Goal: Task Accomplishment & Management: Manage account settings

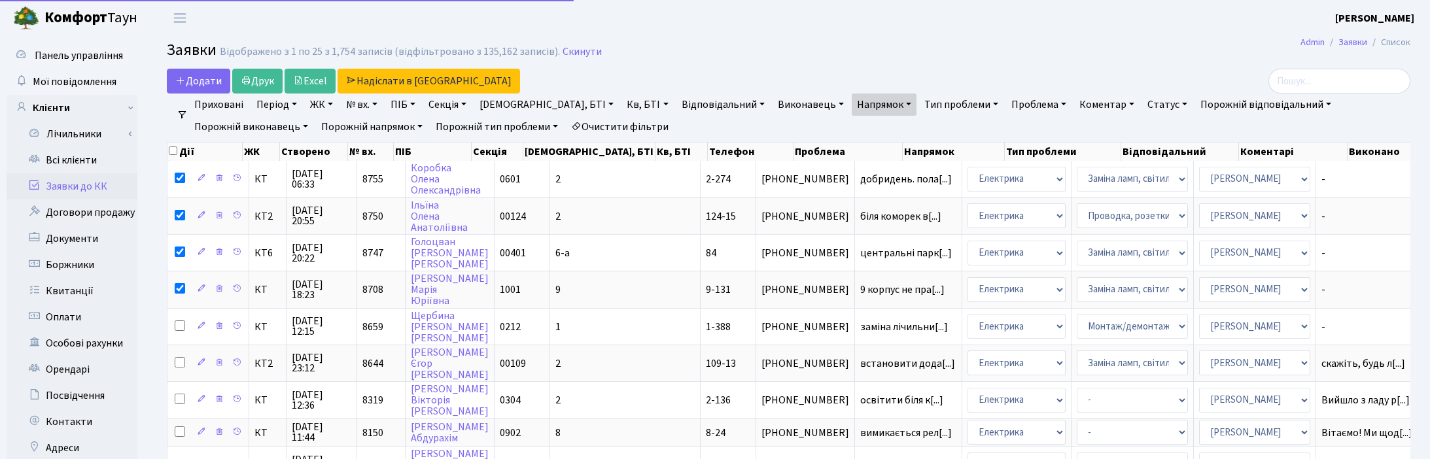
select select "25"
click at [651, 61] on h2 "Заявки Відображено з 1 по 25 з 1,754 записів (відфільтровано з 135,162 записів)…" at bounding box center [789, 52] width 1244 height 22
click at [172, 152] on input "checkbox" at bounding box center [173, 151] width 9 height 9
checkbox input "true"
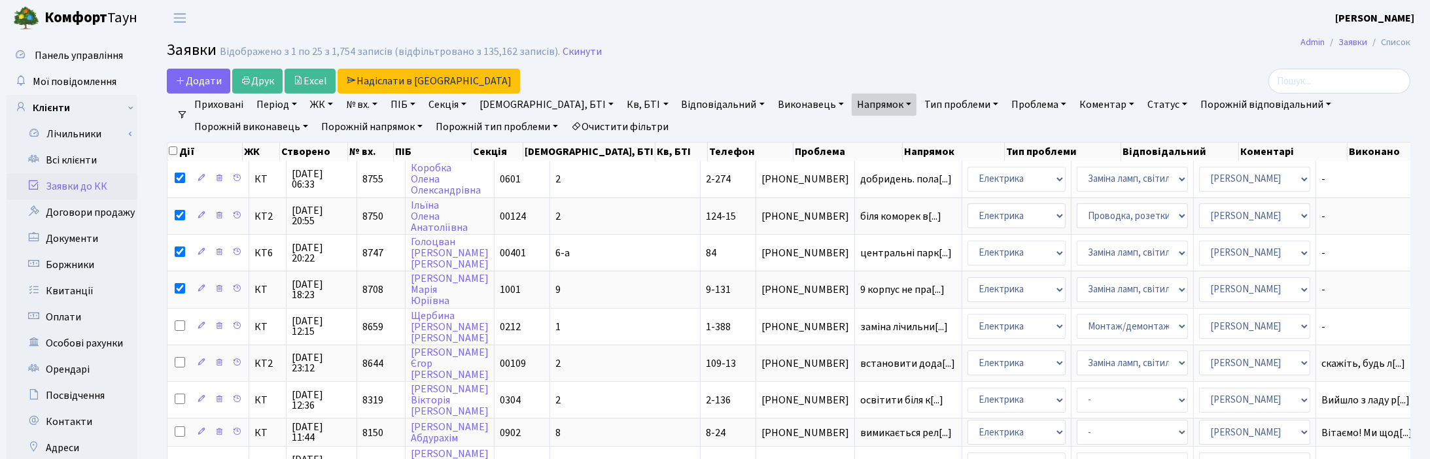
checkbox input "true"
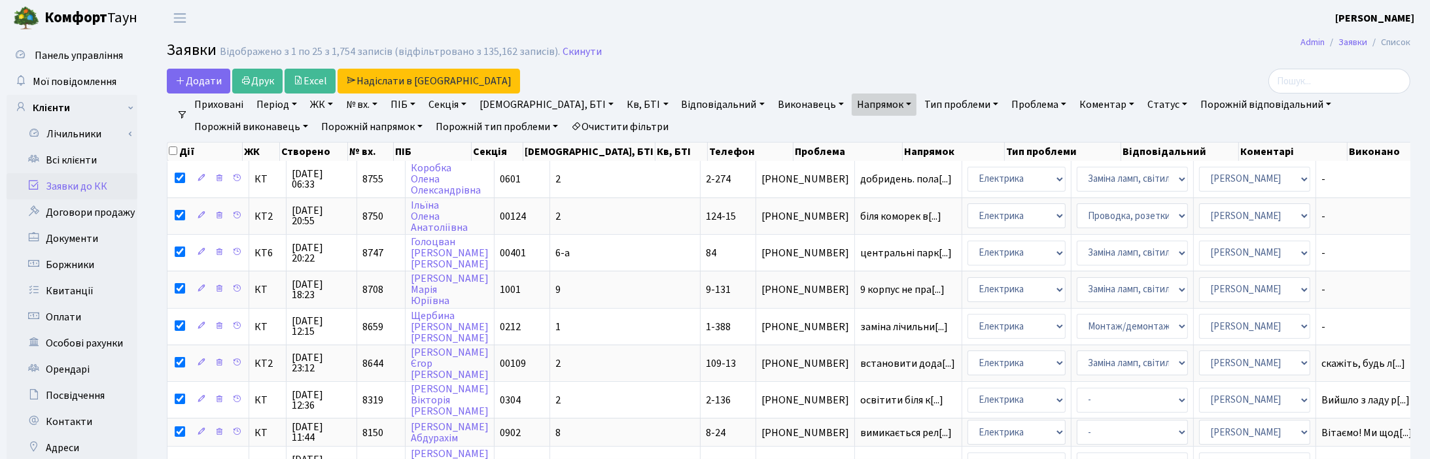
checkbox input "true"
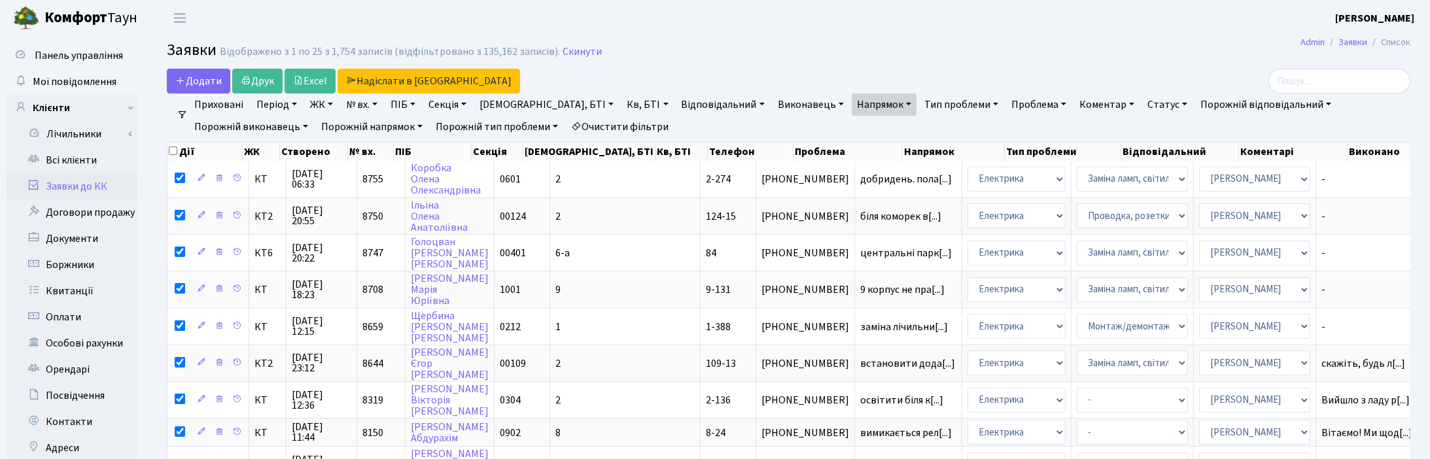
checkbox input "true"
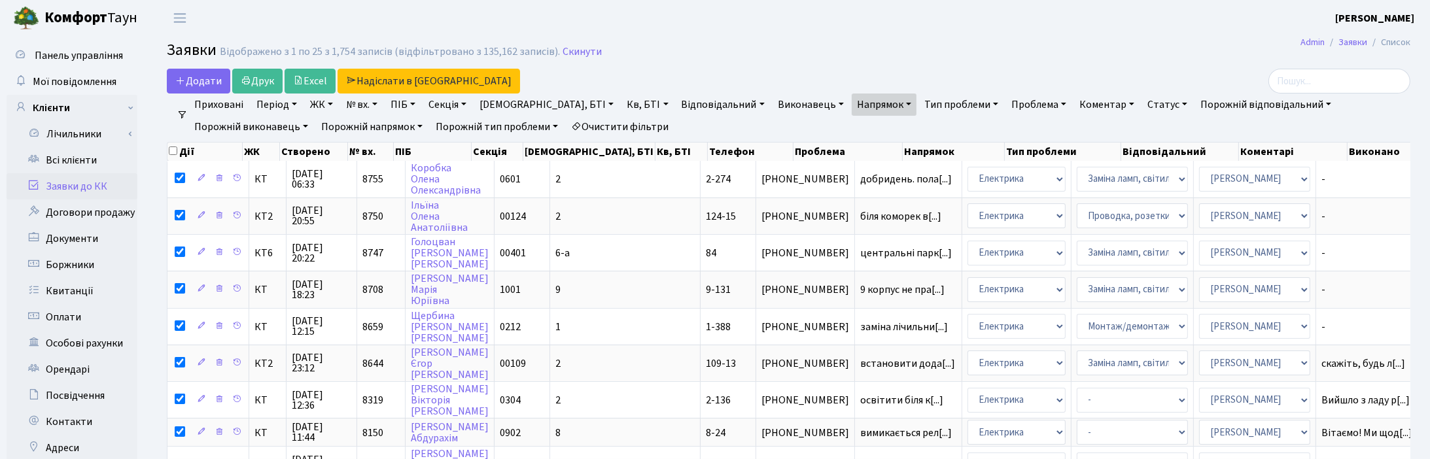
checkbox input "true"
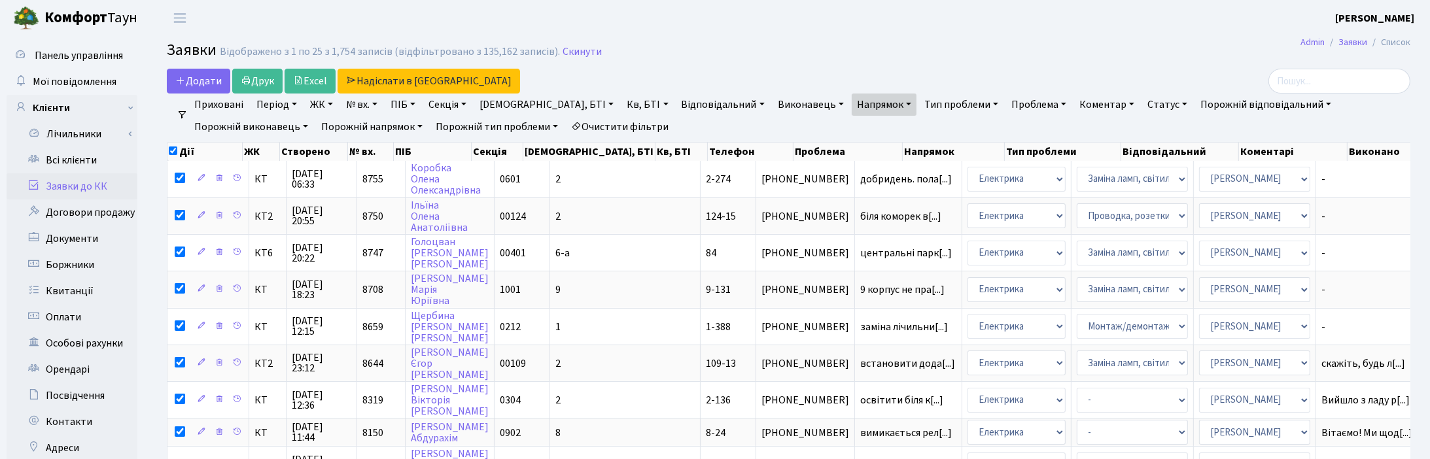
checkbox input "true"
click at [172, 152] on input "checkbox" at bounding box center [173, 151] width 9 height 9
checkbox input "false"
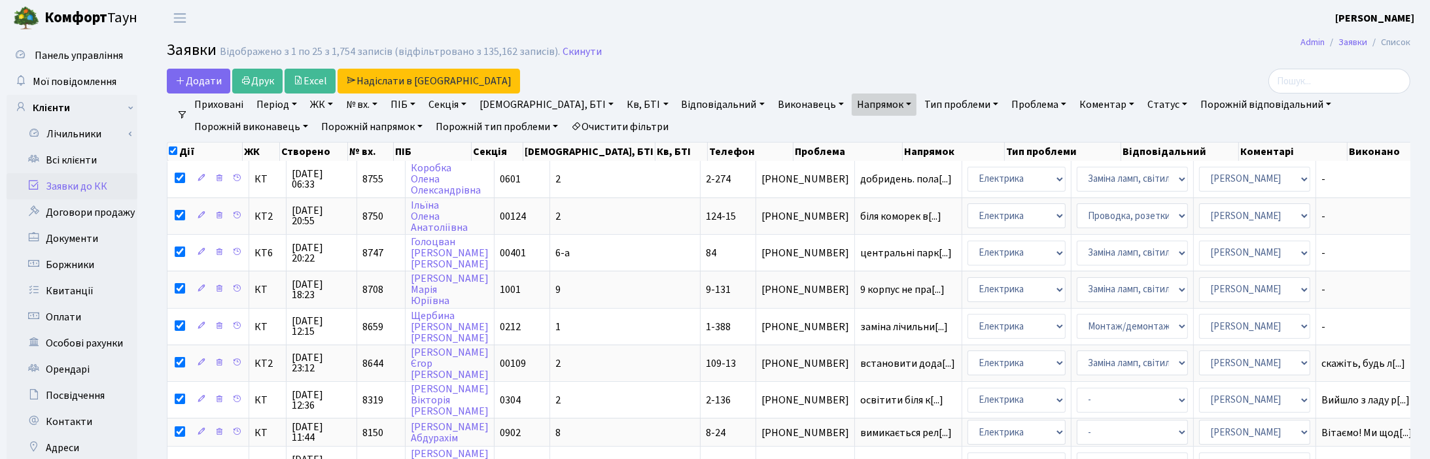
checkbox input "false"
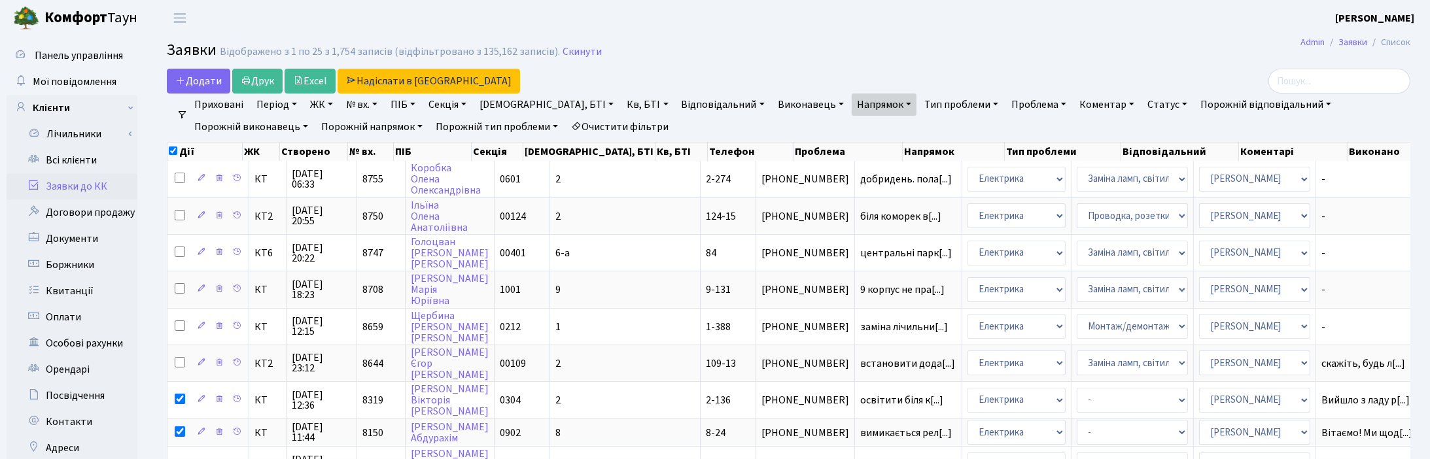
checkbox input "false"
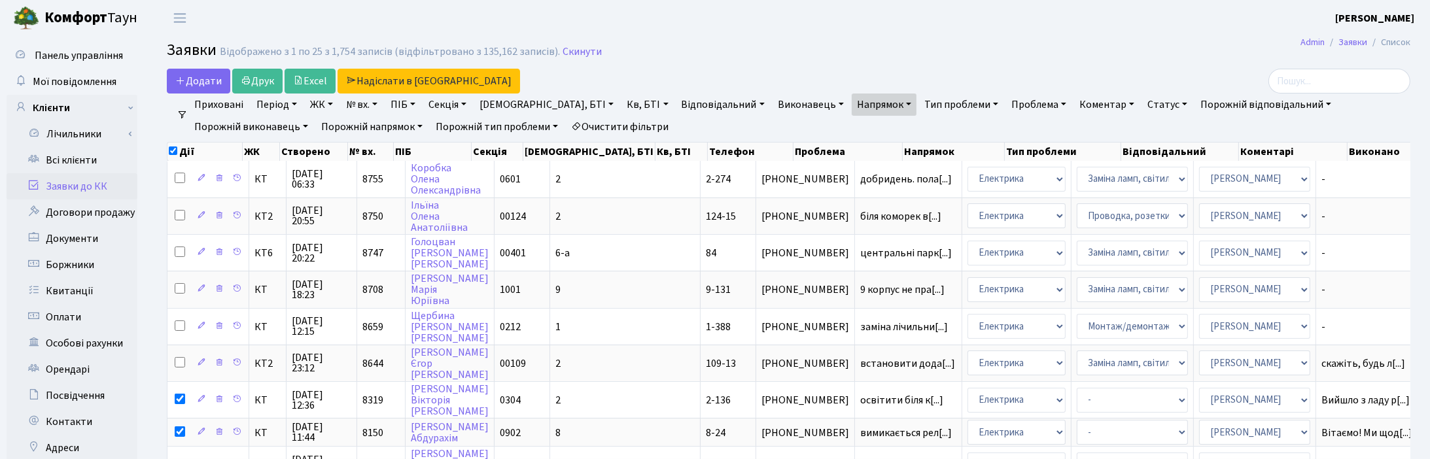
checkbox input "false"
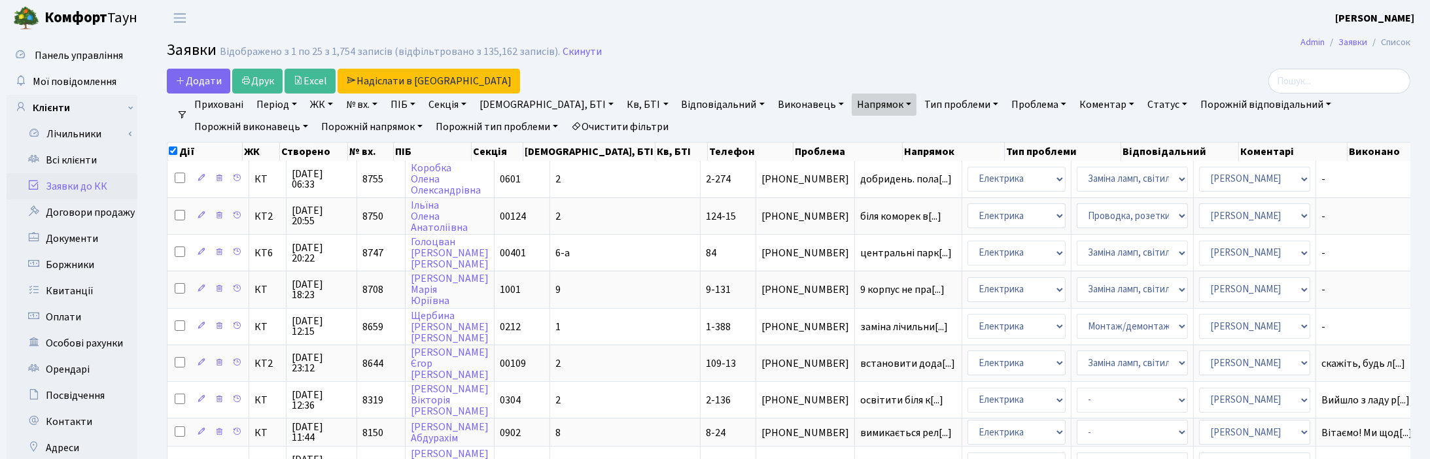
checkbox input "false"
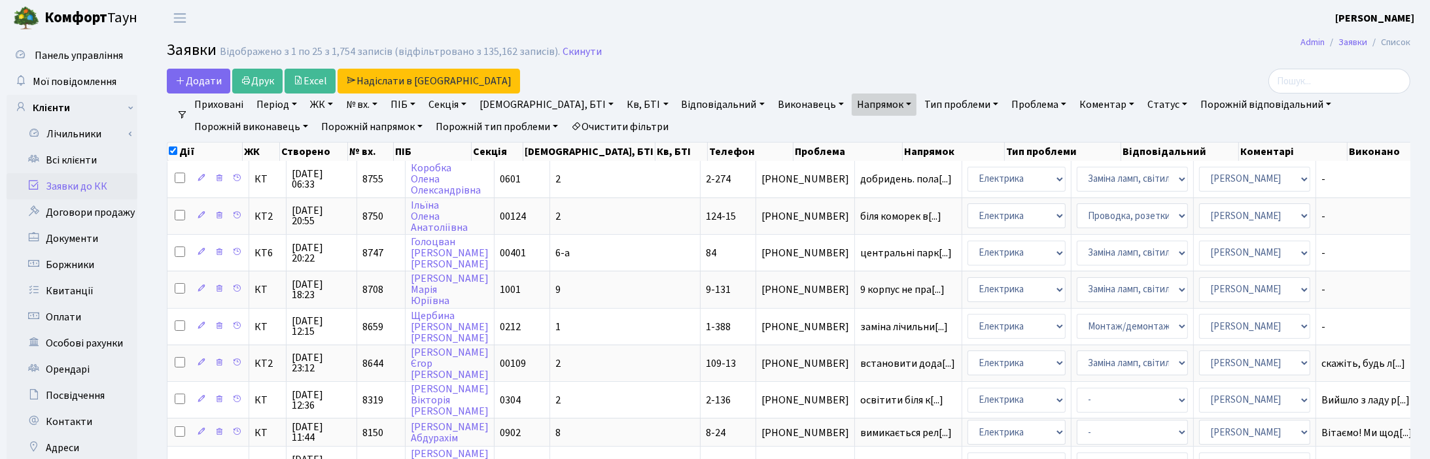
checkbox input "false"
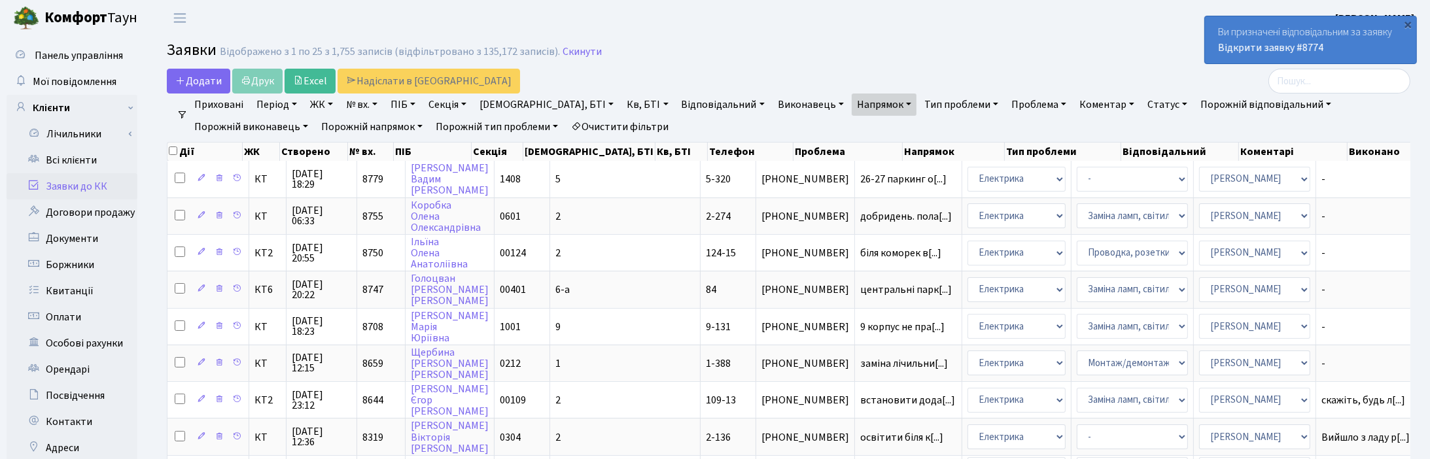
click at [656, 49] on h2 "Заявки Відображено з 1 по 25 з 1,755 записів (відфільтровано з 135,172 записів)…" at bounding box center [789, 52] width 1244 height 22
click at [580, 50] on link "Скинути" at bounding box center [582, 52] width 39 height 12
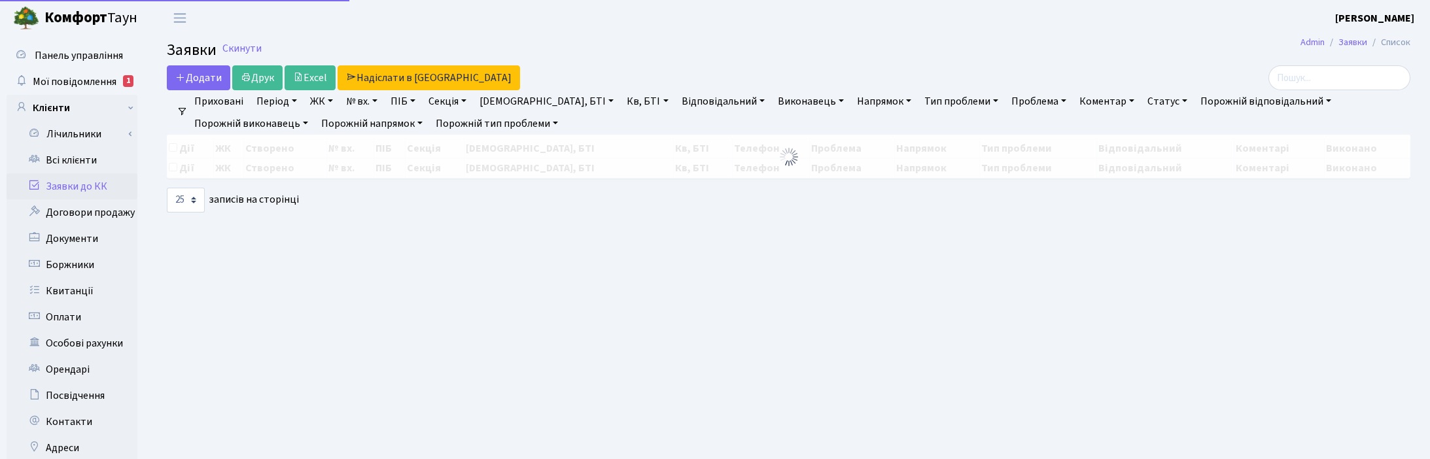
select select "25"
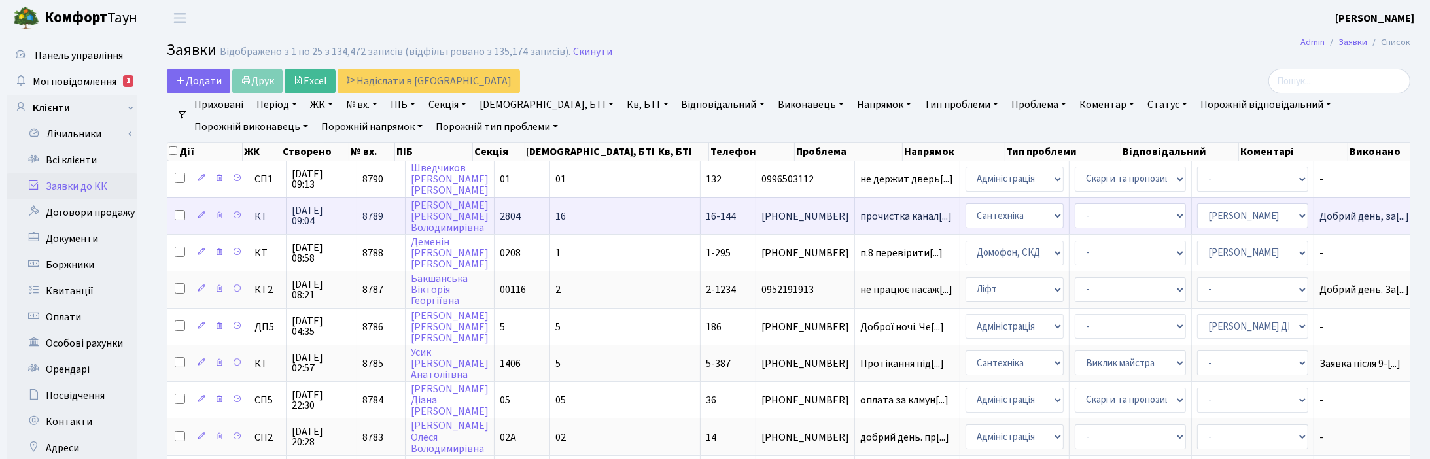
click at [309, 222] on span "08.10.2025 09:04" at bounding box center [322, 215] width 60 height 21
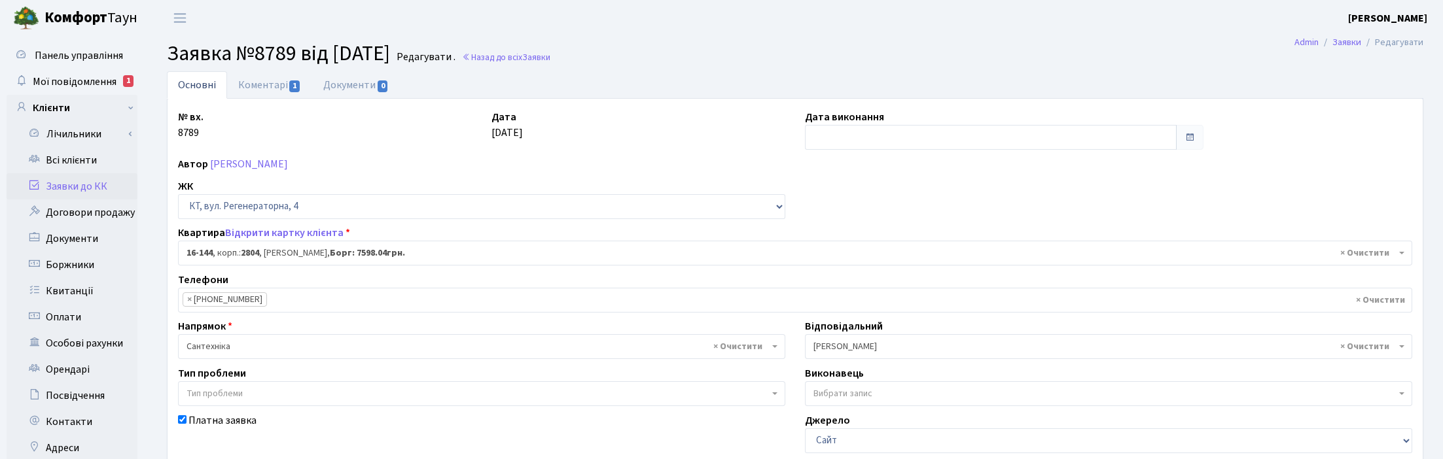
select select "8705"
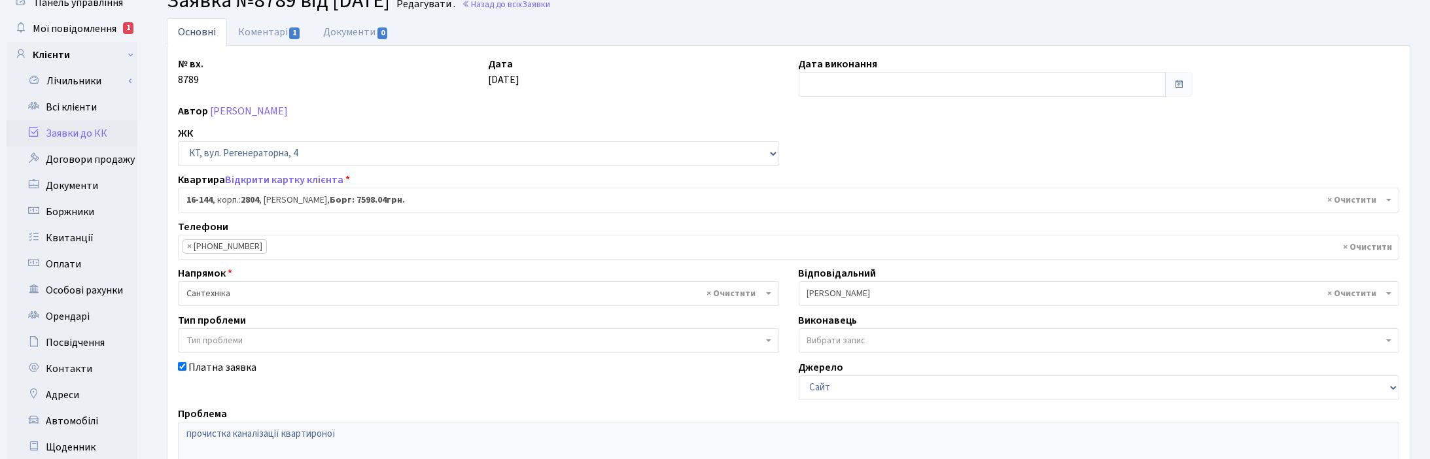
scroll to position [82, 0]
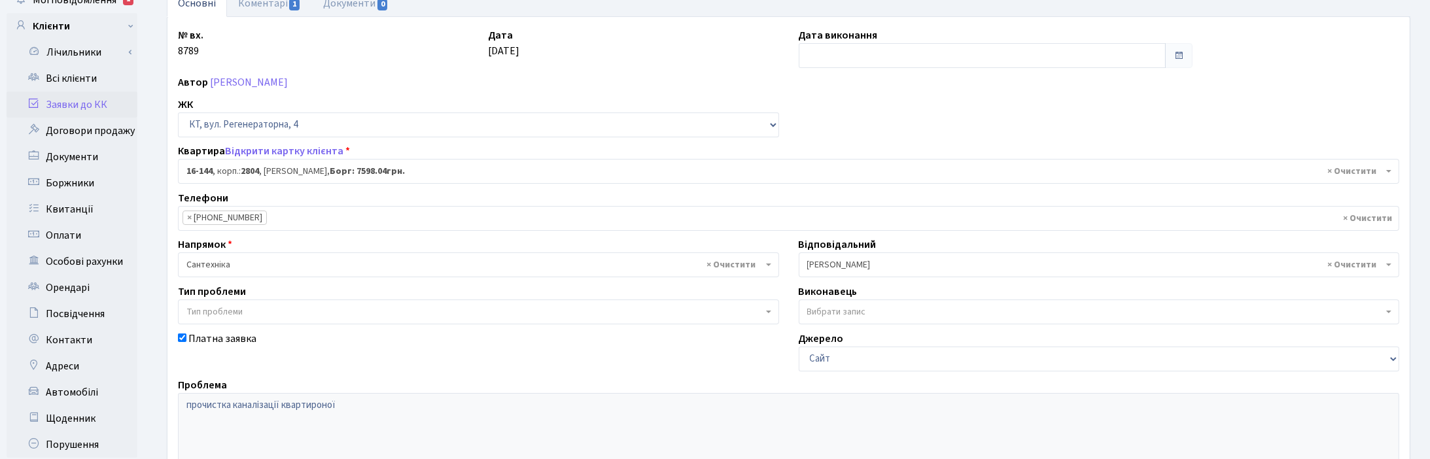
click at [1139, 99] on div "№ вх. 8789 Дата 08.10.2025 Дата виконання Автор Токарева Юлія Диспечер КТ ЖК - …" at bounding box center [788, 322] width 1241 height 590
click at [685, 97] on div "ЖК - ТХ, вул. Ділова, 1/2 КТ, вул. Регенераторна, 4 КТ2, просп. Соборності, 17 …" at bounding box center [478, 117] width 621 height 41
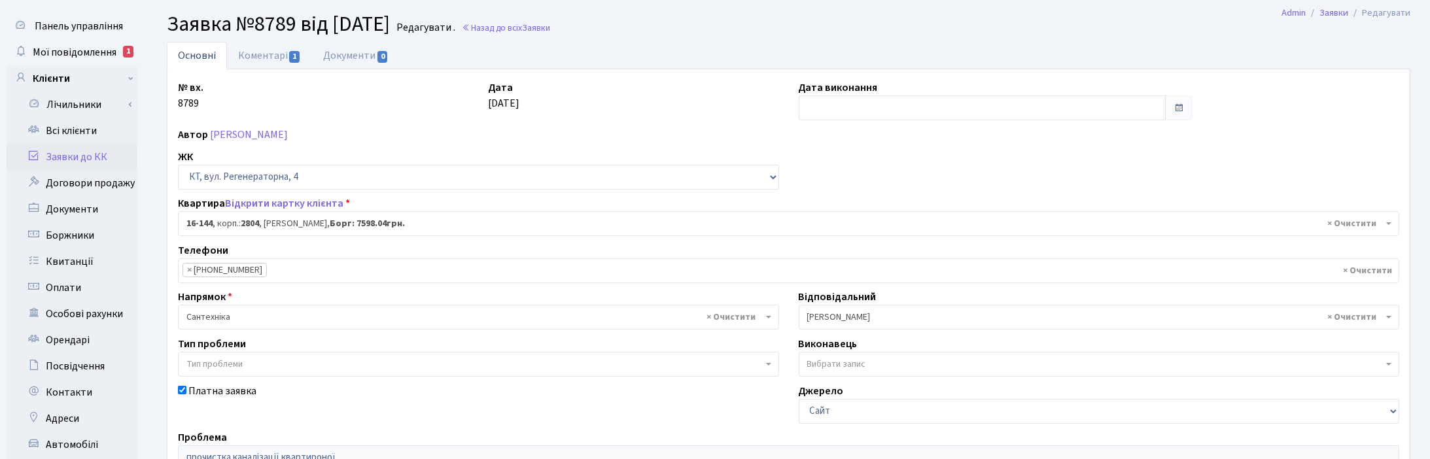
scroll to position [0, 0]
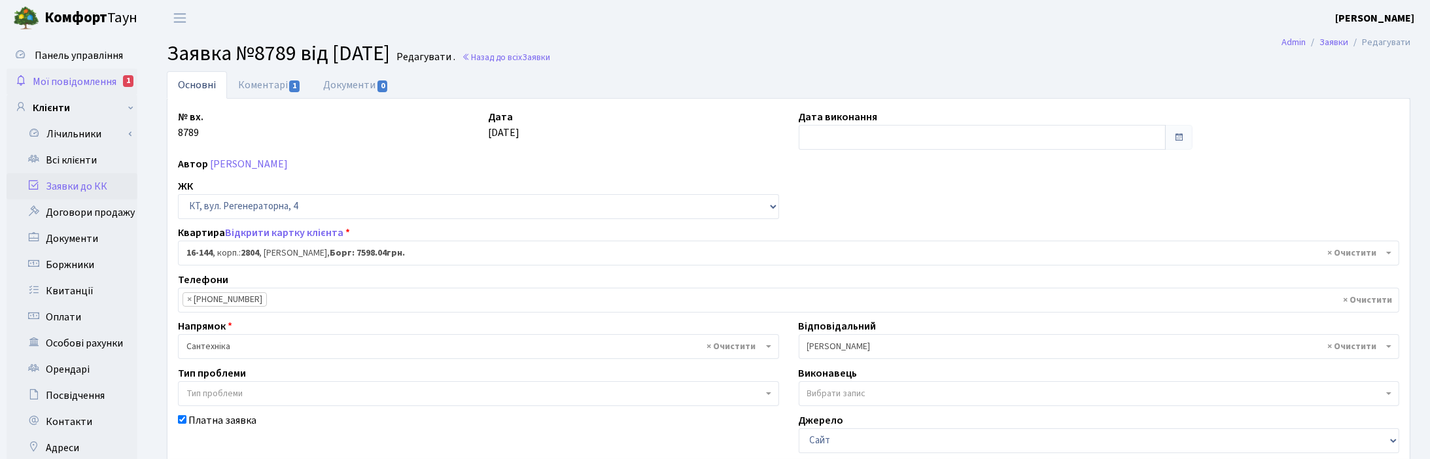
click at [82, 82] on span "Мої повідомлення" at bounding box center [75, 82] width 84 height 14
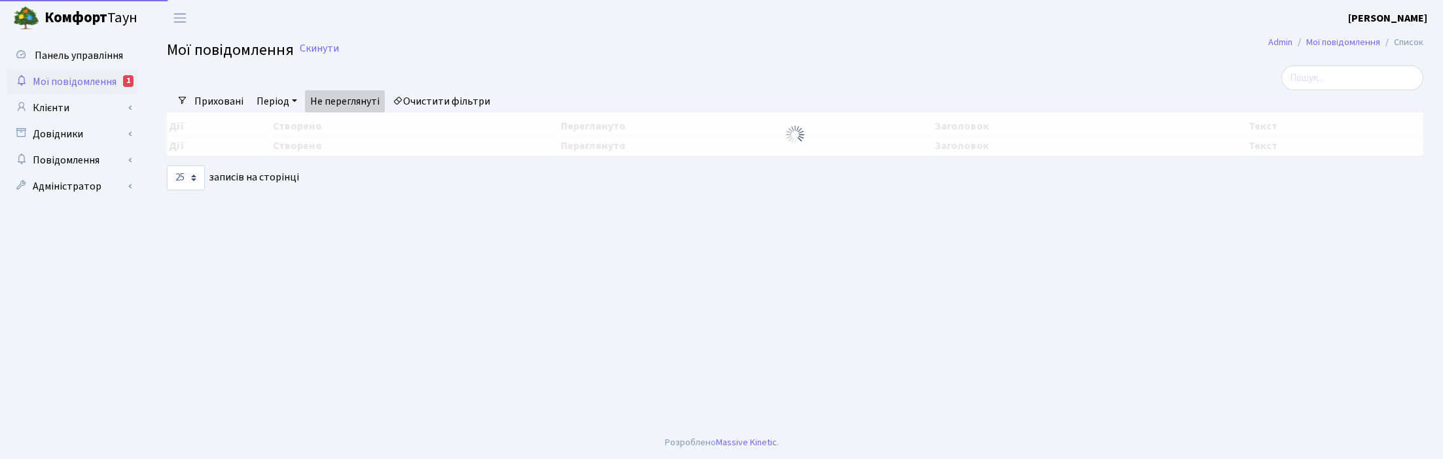
select select "25"
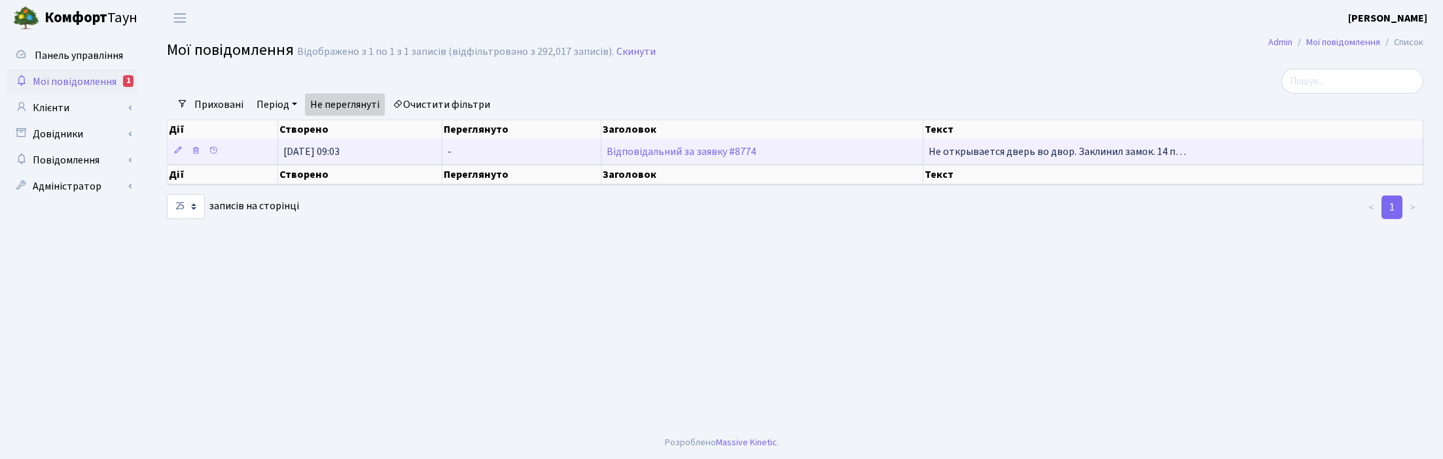
click at [654, 158] on td "Відповідальний за заявку #8774" at bounding box center [762, 152] width 322 height 26
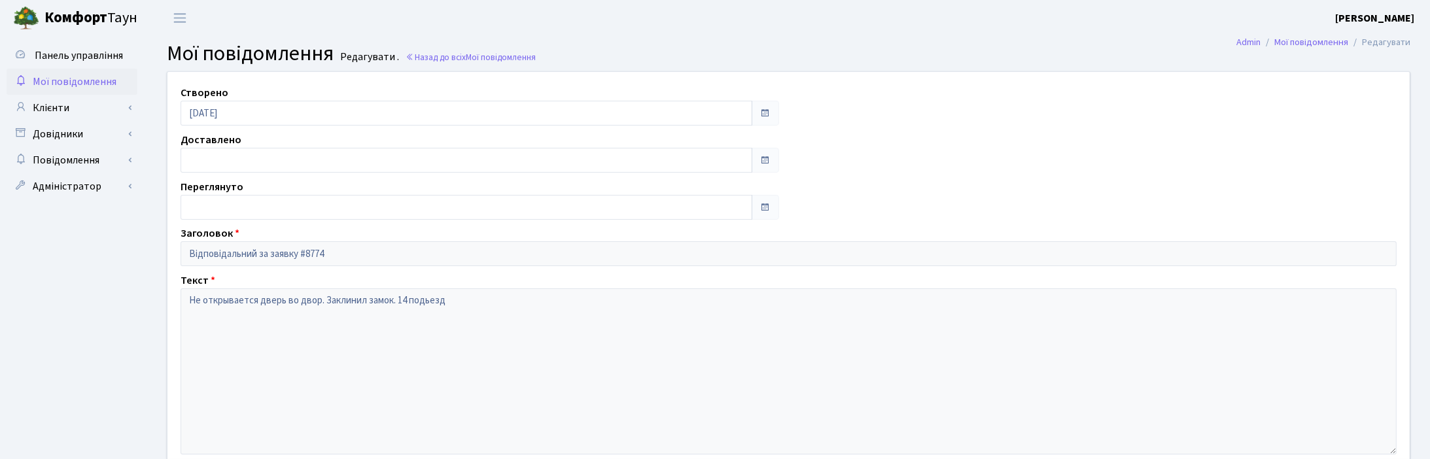
click at [925, 60] on h2 "Мої повідомлення Редагувати . Назад до всіх Мої повідомлення" at bounding box center [789, 53] width 1244 height 25
click at [556, 17] on header "[PERSON_NAME] [PERSON_NAME] Мій обліковий запис Вийти" at bounding box center [715, 18] width 1430 height 36
click at [58, 109] on link "Клієнти" at bounding box center [72, 108] width 131 height 26
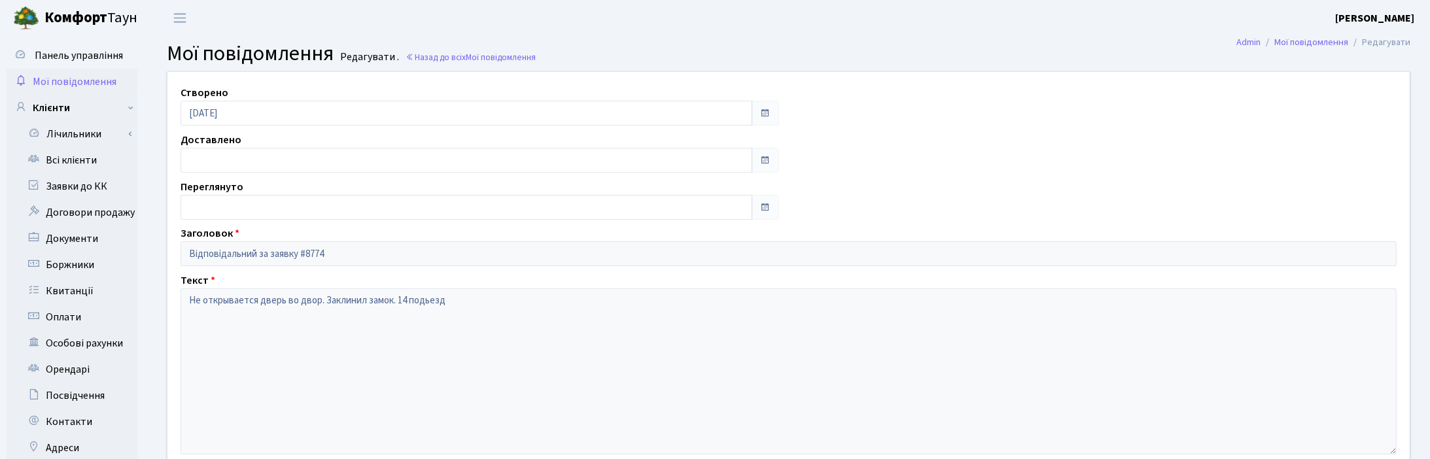
click at [712, 38] on main "Admin Мої повідомлення Редагувати Мої повідомлення Редагувати . Назад до всіх М…" at bounding box center [788, 330] width 1283 height 589
click at [60, 168] on link "Всі клієнти" at bounding box center [72, 160] width 131 height 26
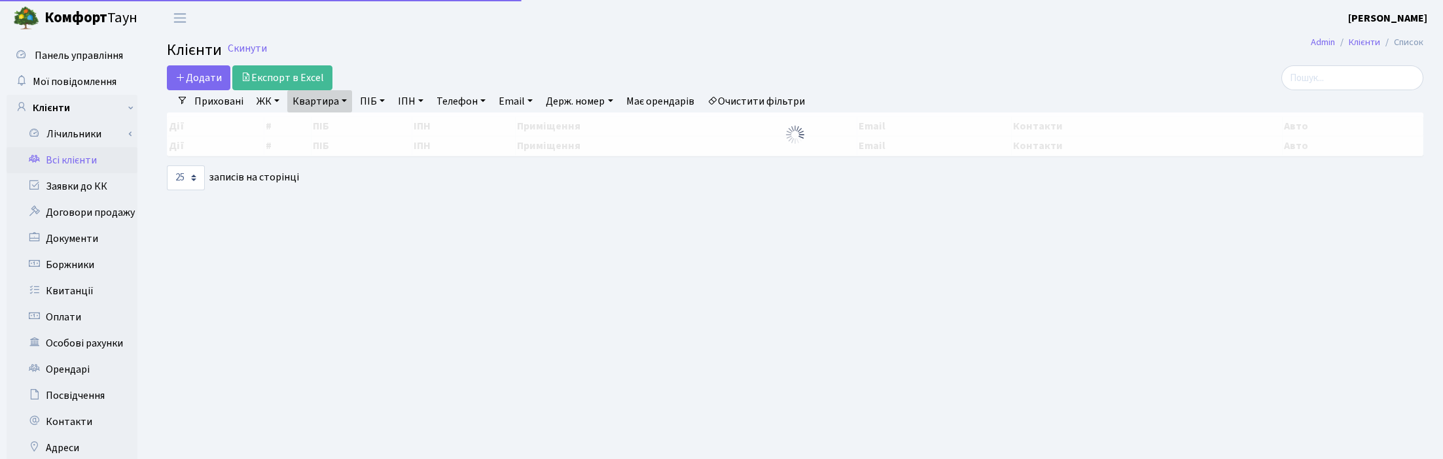
select select "25"
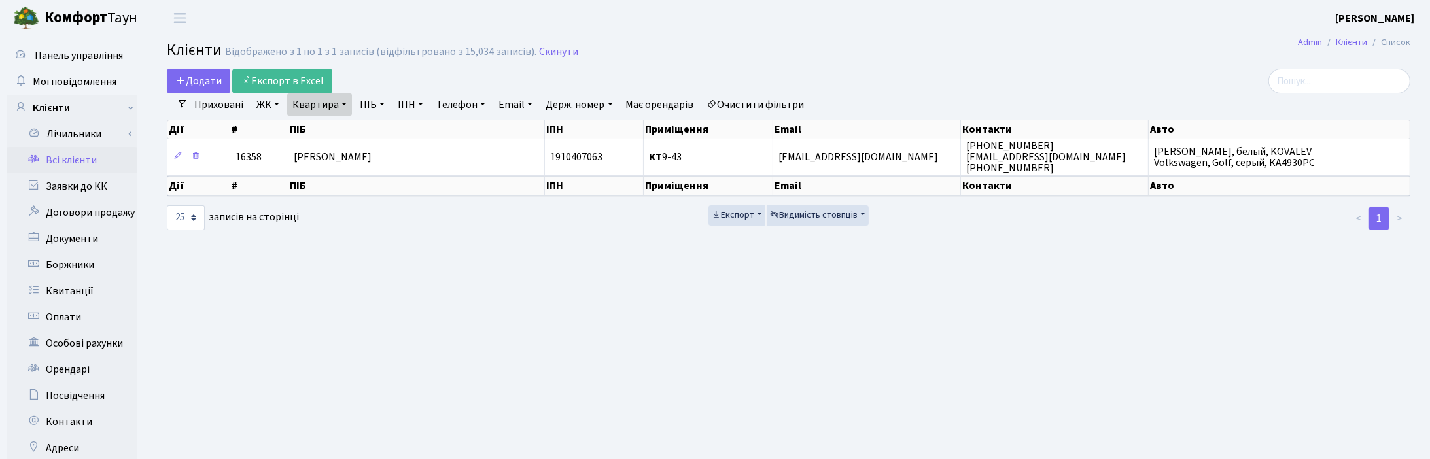
click at [346, 109] on link "Квартира" at bounding box center [319, 105] width 65 height 22
click at [325, 133] on input "9-43" at bounding box center [326, 130] width 77 height 25
type input "9"
click at [577, 332] on main "Admin Клієнти Список Клієнти Відображено з 1 по 1 з 1 записів (відфільтровано з…" at bounding box center [788, 330] width 1283 height 589
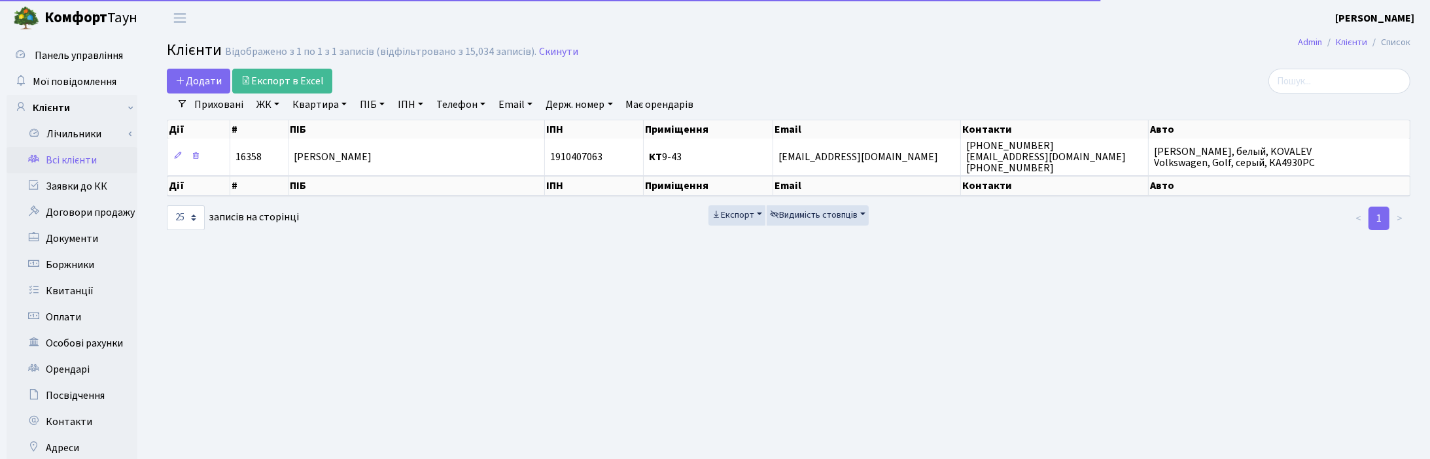
click at [862, 86] on div "Додати Експорт в Excel" at bounding box center [578, 81] width 823 height 25
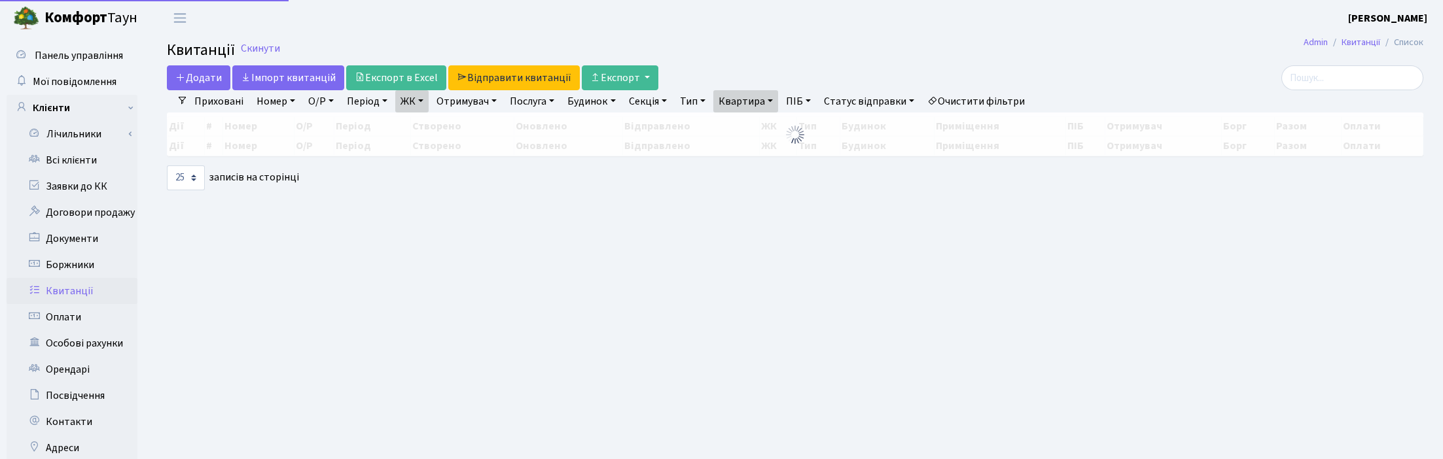
select select "25"
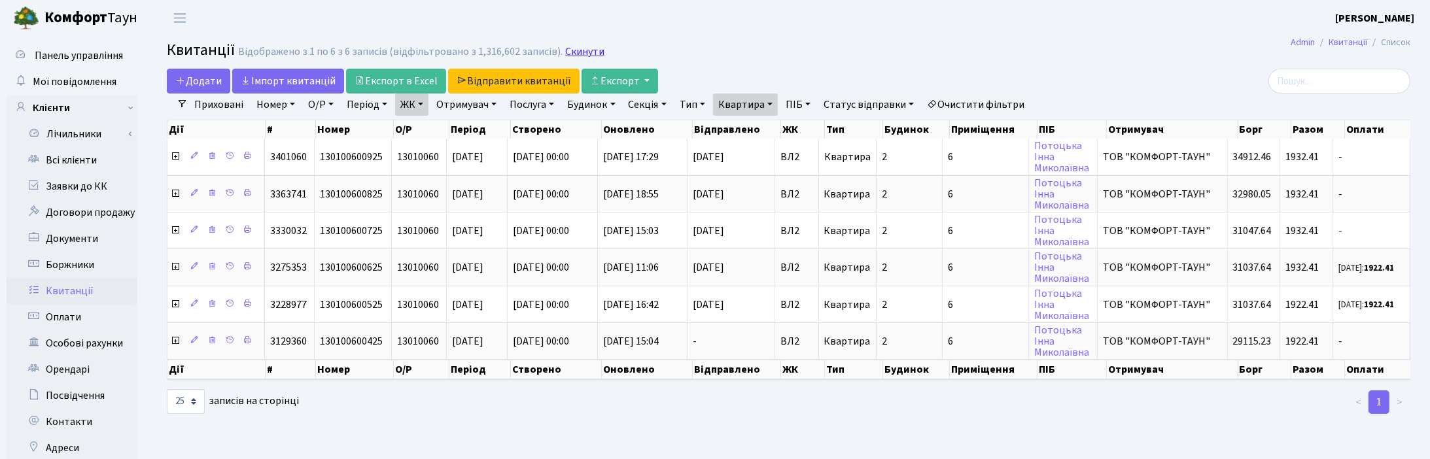
click at [573, 46] on link "Скинути" at bounding box center [584, 52] width 39 height 12
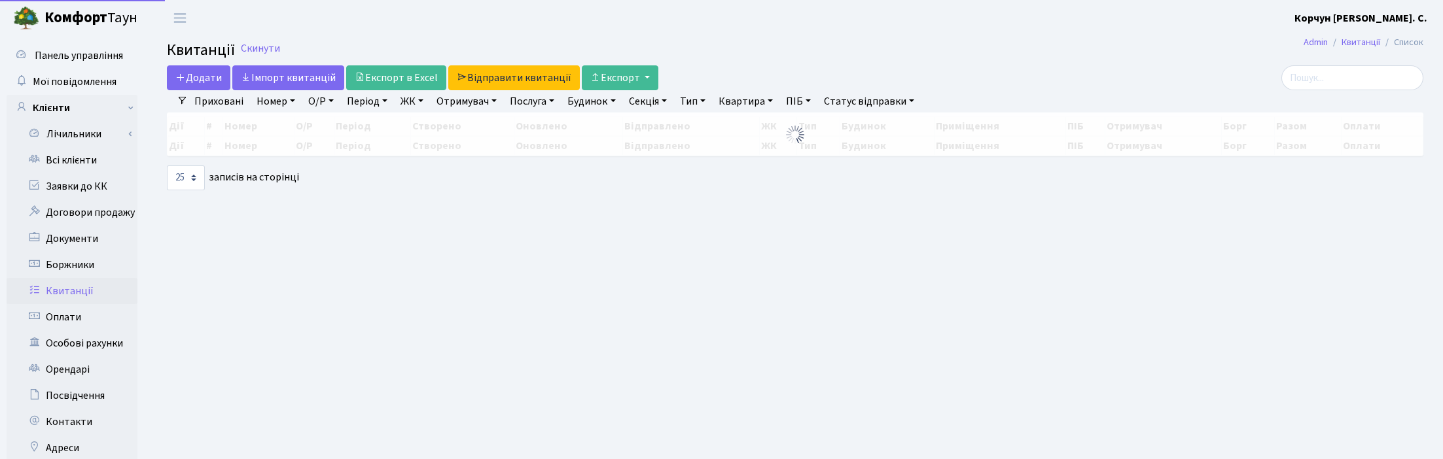
select select
select select "25"
click at [412, 101] on link "ЖК" at bounding box center [411, 101] width 33 height 22
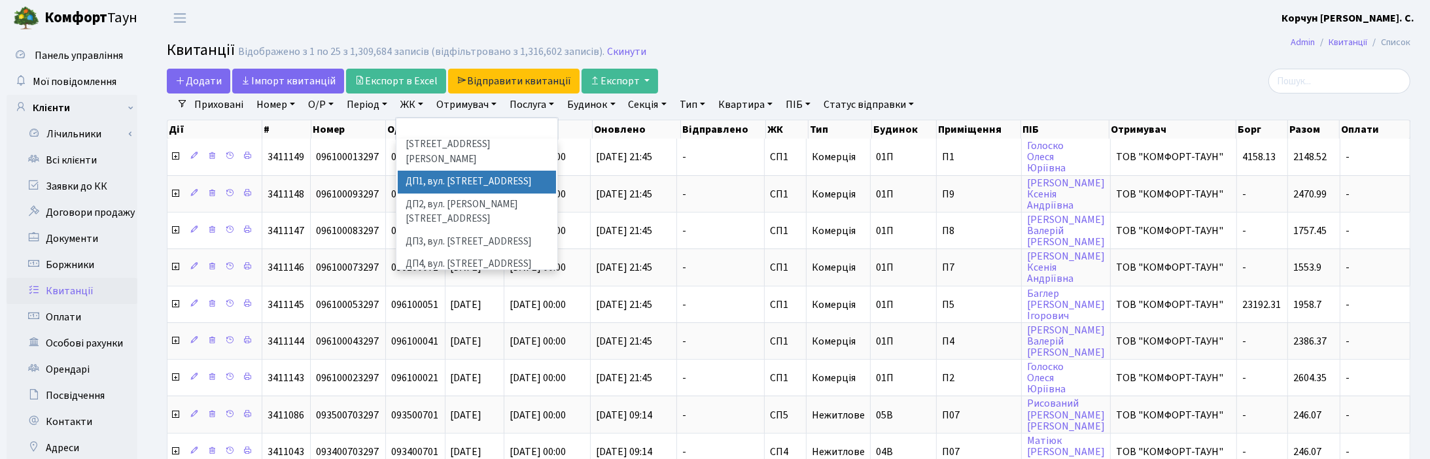
scroll to position [448, 0]
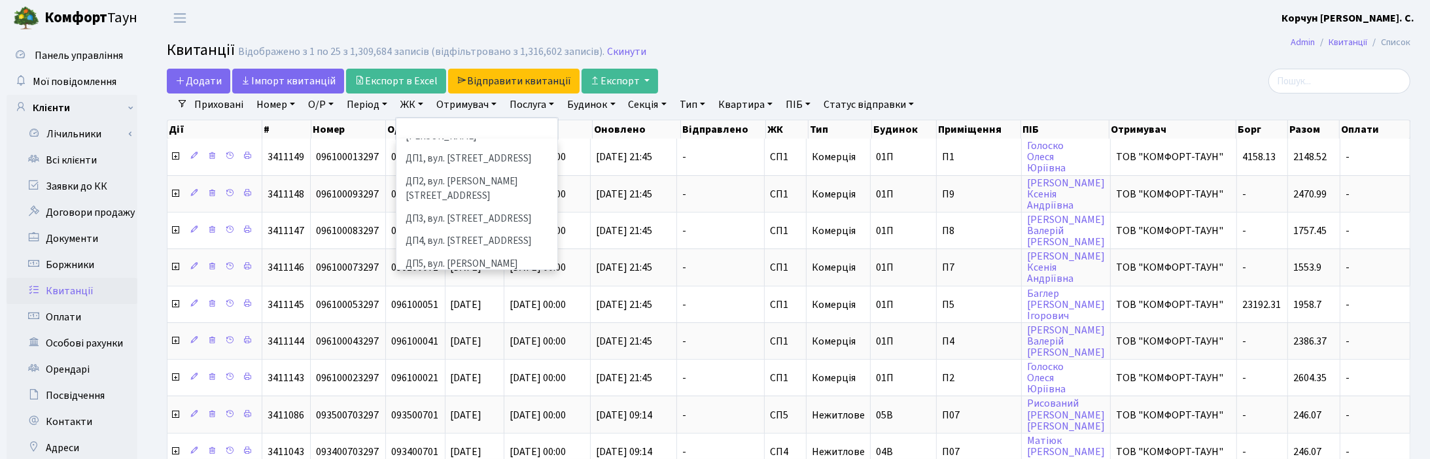
click at [443, 291] on li "ДП6, вул. [PERSON_NAME], 2" at bounding box center [477, 302] width 158 height 23
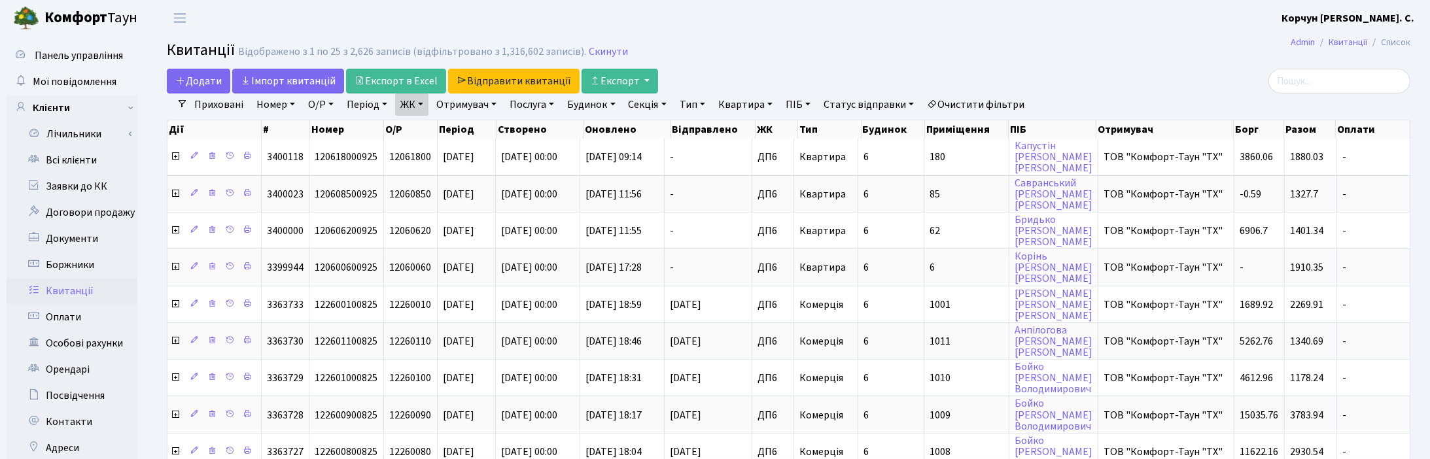
click at [969, 50] on h2 "Квитанції Відображено з 1 по 25 з 2,626 записів (відфільтровано з 1,316,602 зап…" at bounding box center [789, 52] width 1244 height 22
click at [766, 50] on h2 "Квитанції Відображено з 1 по 25 з 2,626 записів (відфільтровано з 1,316,602 зап…" at bounding box center [789, 52] width 1244 height 22
click at [309, 82] on link "Iмпорт квитанцій" at bounding box center [288, 81] width 112 height 25
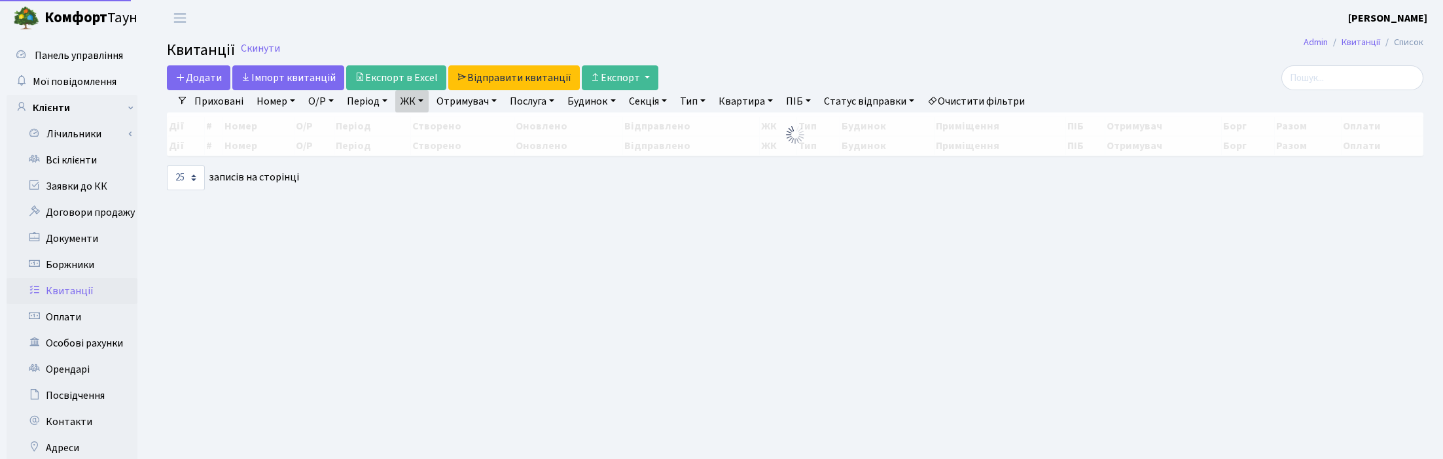
select select "25"
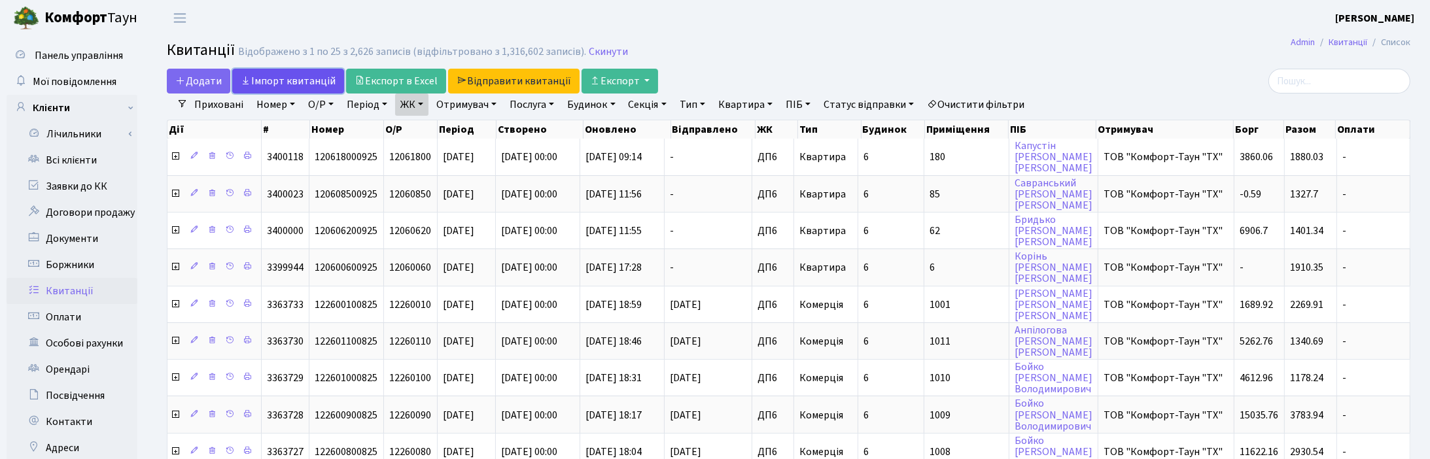
click at [278, 77] on link "Iмпорт квитанцій" at bounding box center [288, 81] width 112 height 25
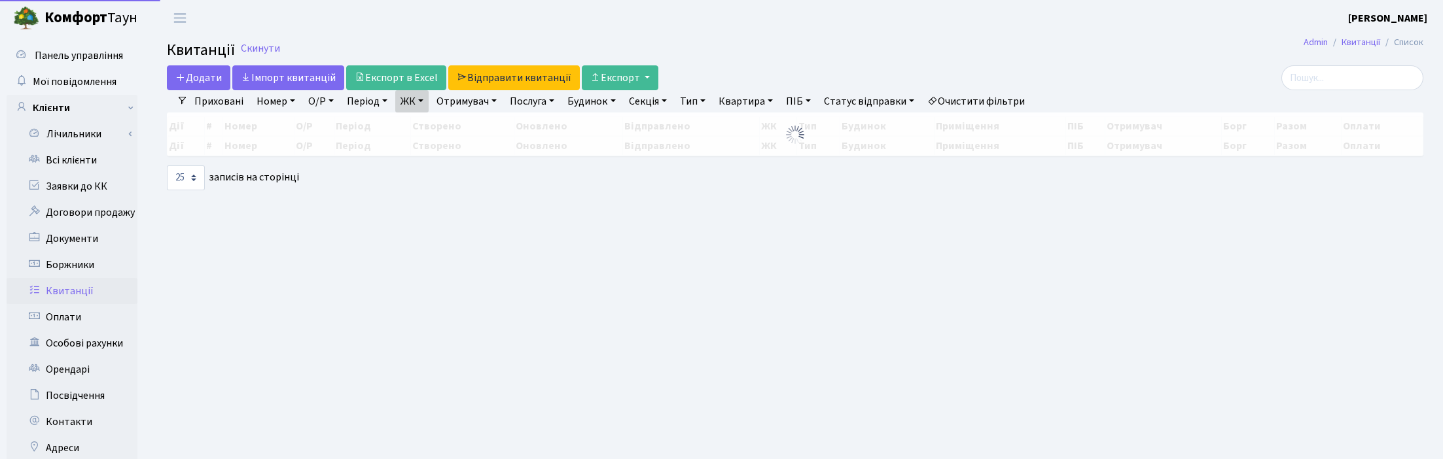
select select "25"
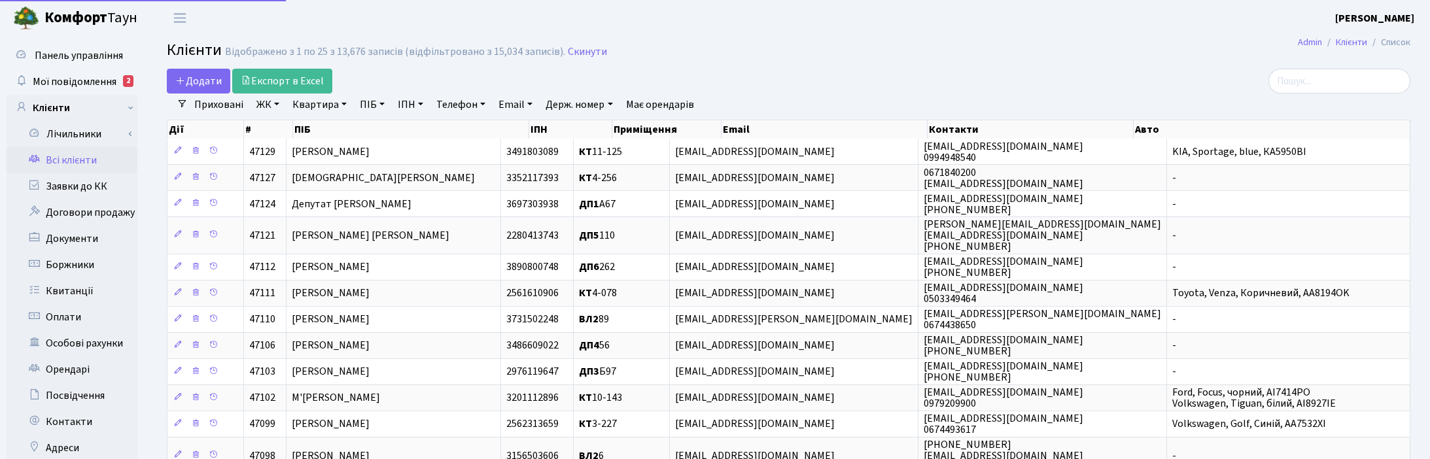
select select "25"
click at [66, 162] on link "Всі клієнти" at bounding box center [72, 160] width 131 height 26
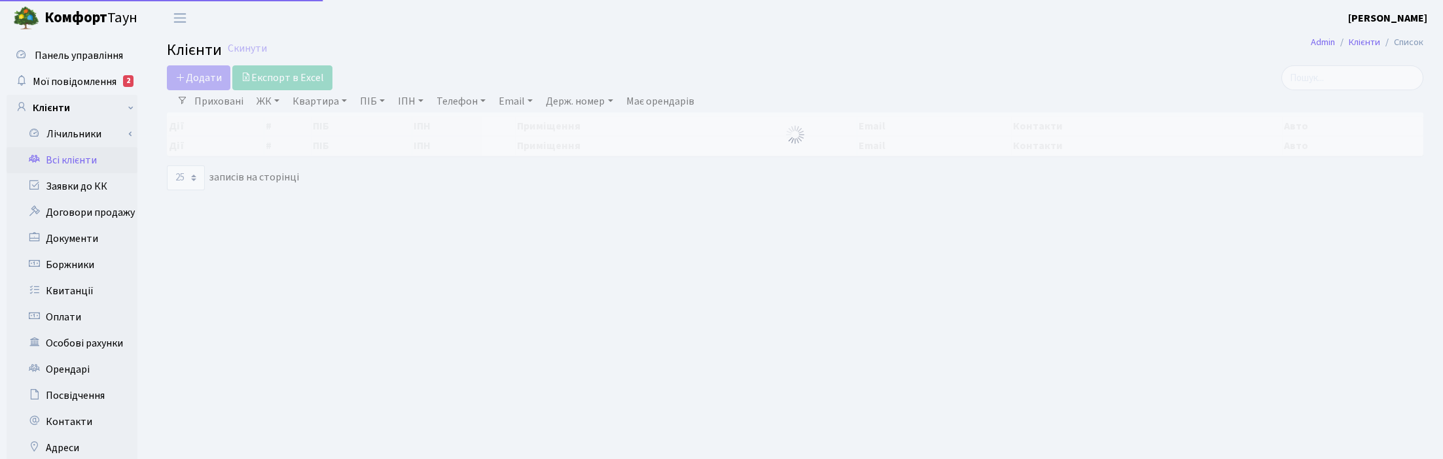
select select "25"
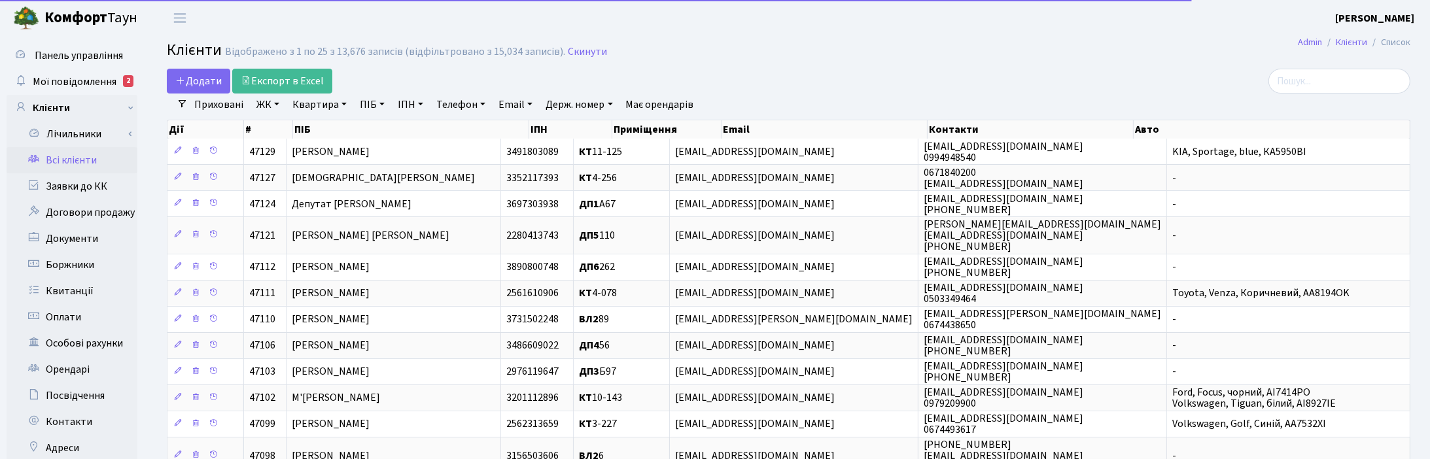
click at [325, 108] on link "Квартира" at bounding box center [319, 105] width 65 height 22
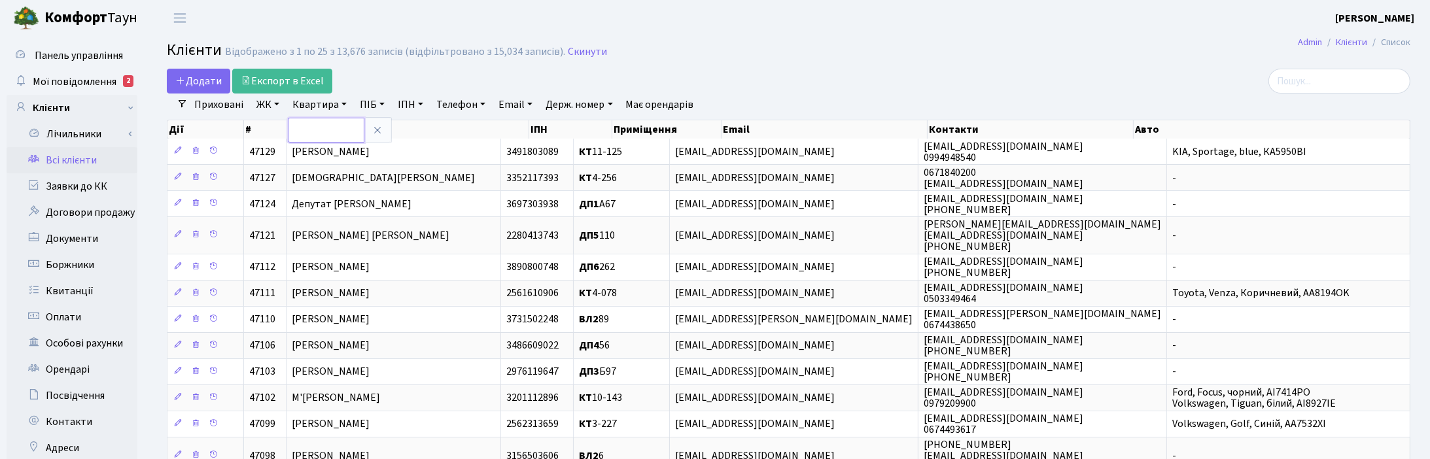
click at [311, 126] on input "text" at bounding box center [326, 130] width 77 height 25
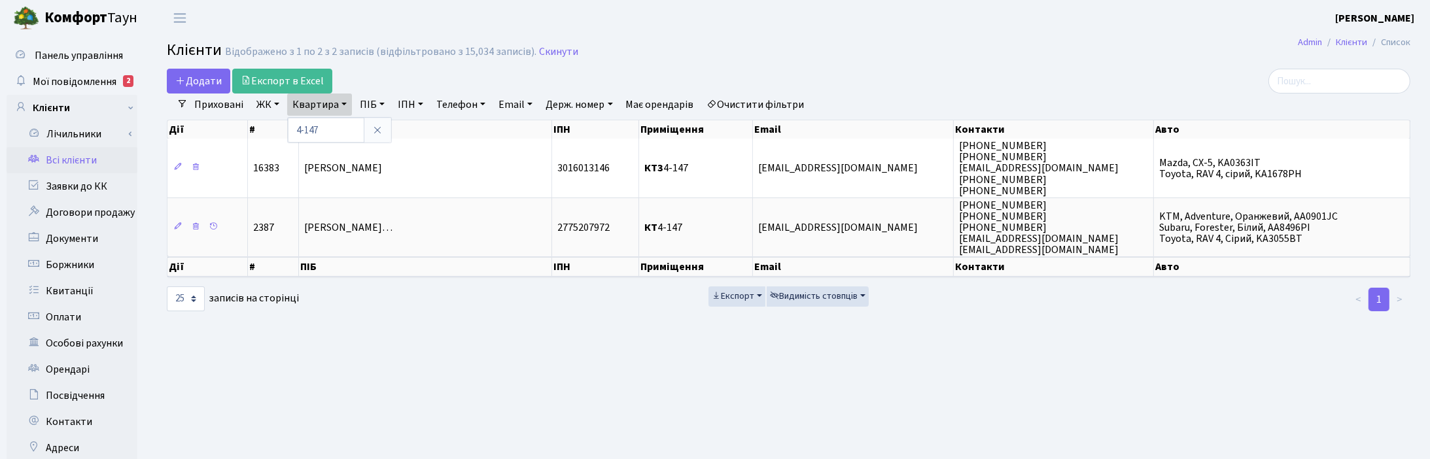
click at [1402, 364] on main "Admin Клієнти Список Клієнти Відображено з 1 по 2 з 2 записів (відфільтровано з…" at bounding box center [788, 330] width 1283 height 589
click at [339, 102] on link "Квартира" at bounding box center [319, 105] width 65 height 22
click at [329, 130] on input "4-147" at bounding box center [326, 130] width 77 height 25
type input "4-127"
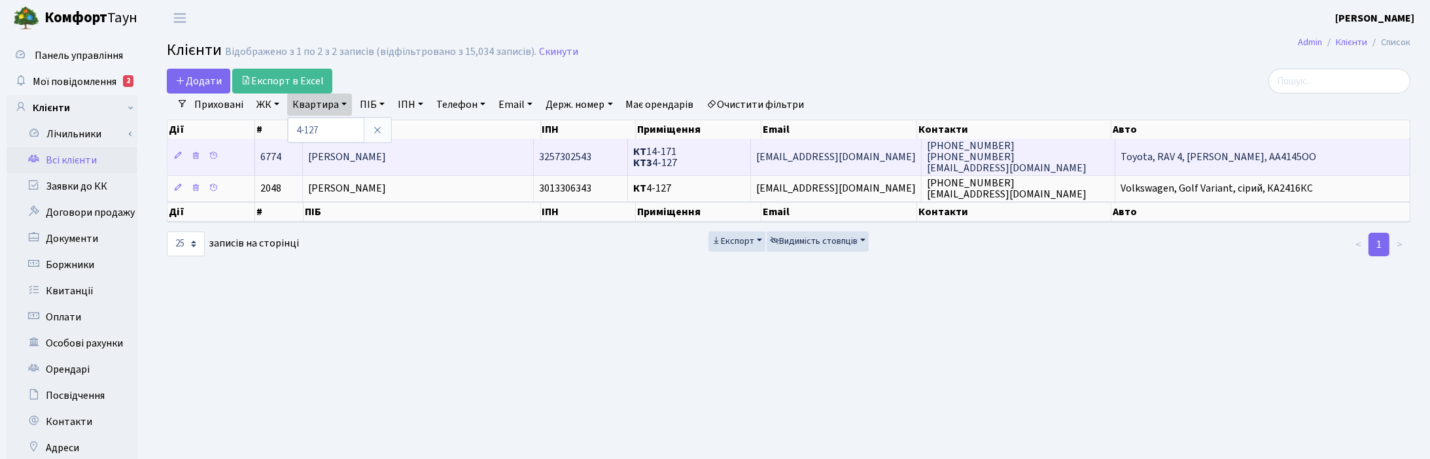
click at [386, 158] on span "[PERSON_NAME]" at bounding box center [347, 157] width 78 height 14
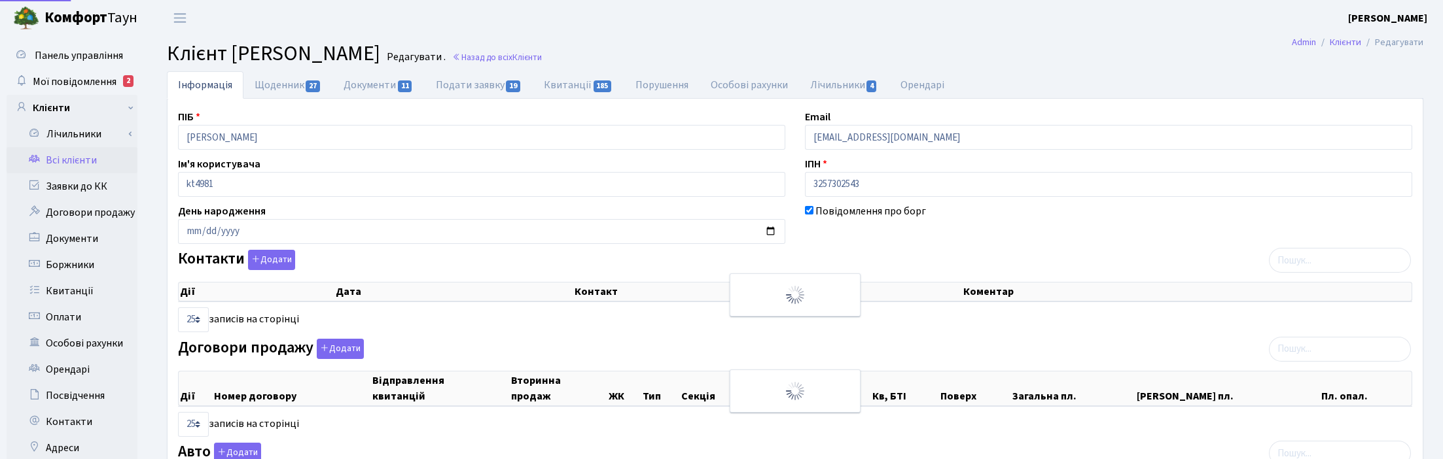
select select "25"
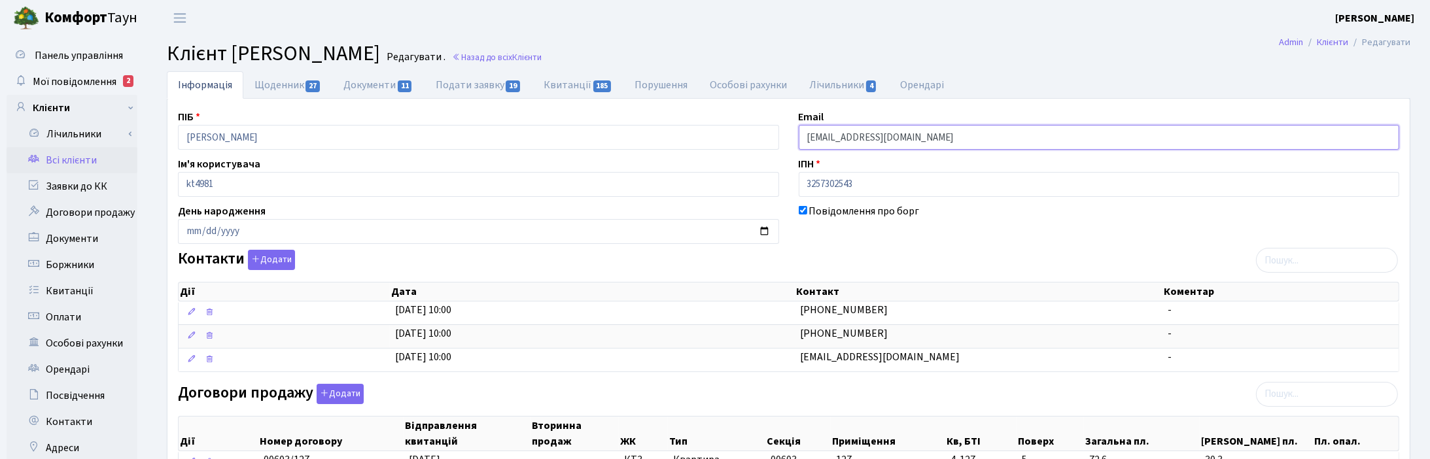
drag, startPoint x: 876, startPoint y: 141, endPoint x: 798, endPoint y: 134, distance: 77.6
click at [799, 134] on input "yurist_1@i.ua" at bounding box center [1099, 137] width 601 height 25
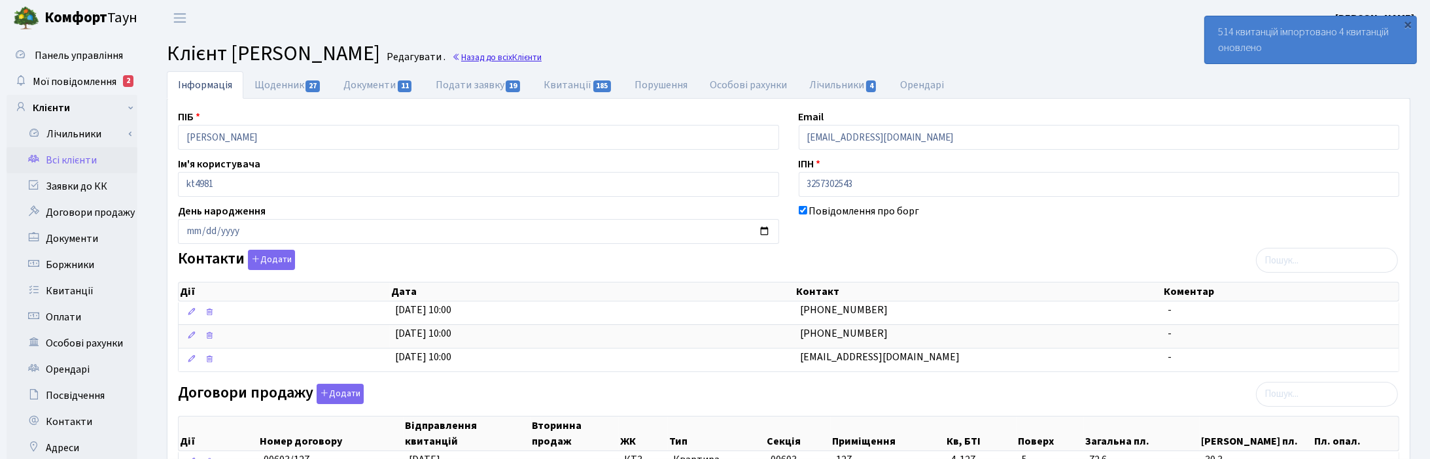
click at [542, 53] on link "Назад до всіх Клієнти" at bounding box center [497, 57] width 90 height 12
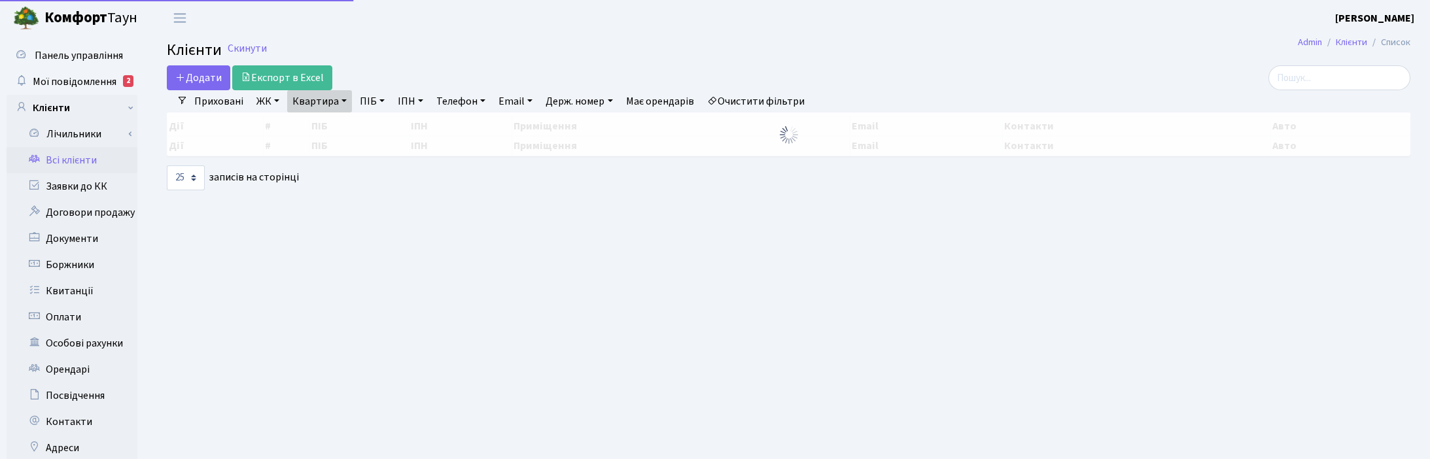
select select "25"
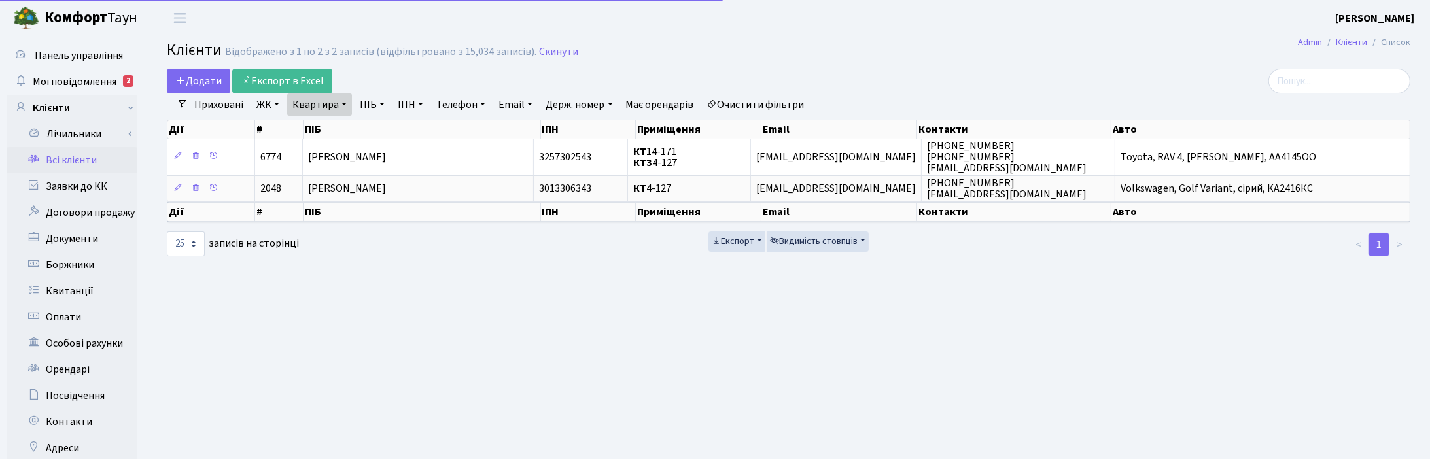
click at [344, 102] on link "Квартира" at bounding box center [319, 105] width 65 height 22
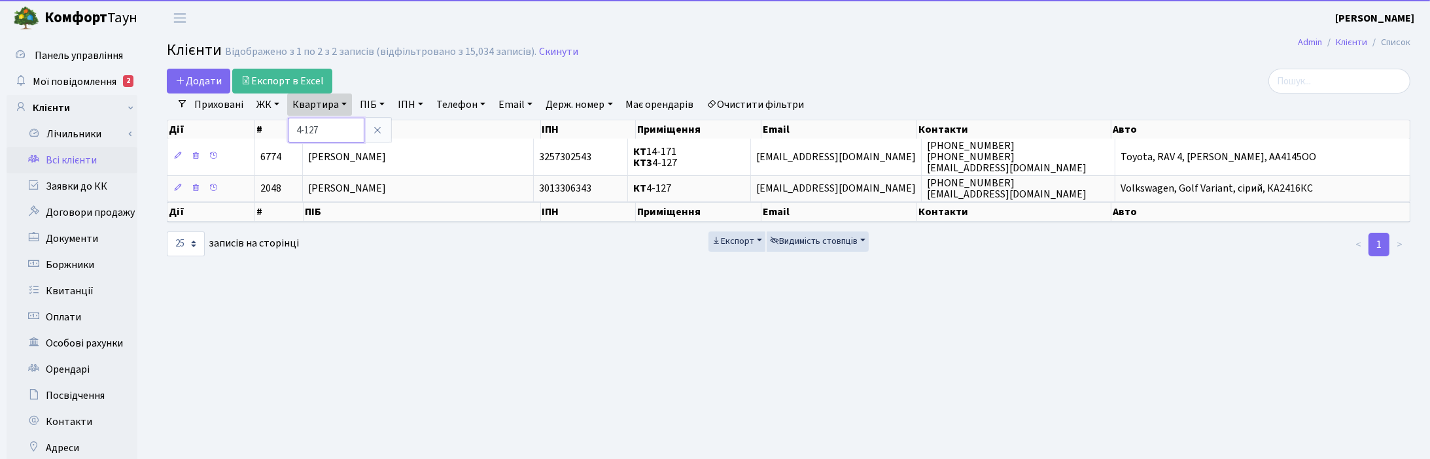
click at [329, 124] on input "4-127" at bounding box center [326, 130] width 77 height 25
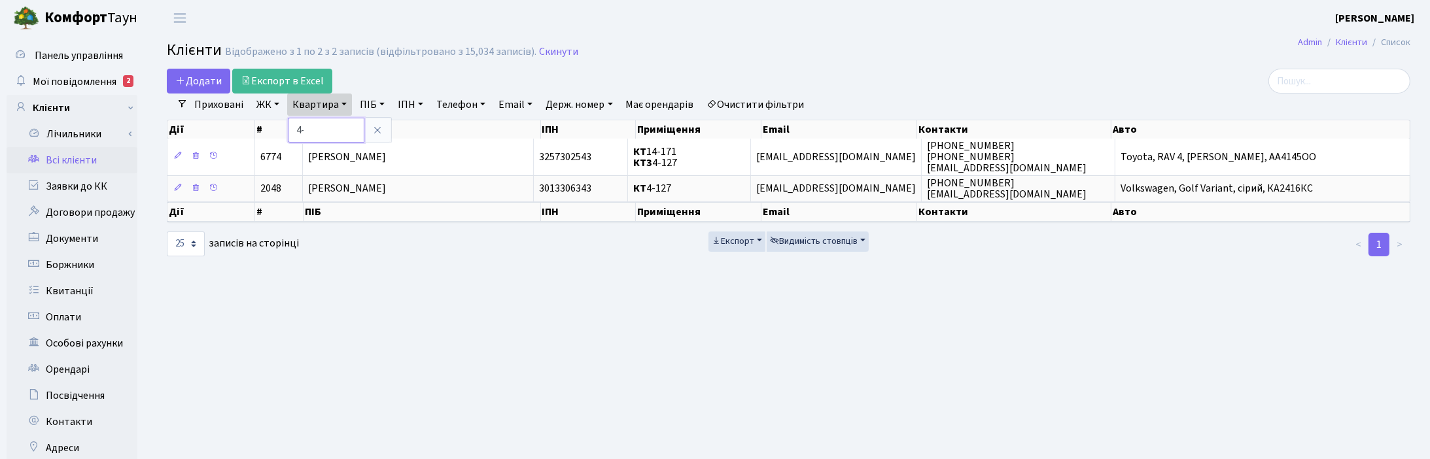
type input "4"
click at [455, 67] on main "Admin Клієнти Список Клієнти Відображено з 1 по 2 з 2 записів (відфільтровано з…" at bounding box center [788, 330] width 1283 height 589
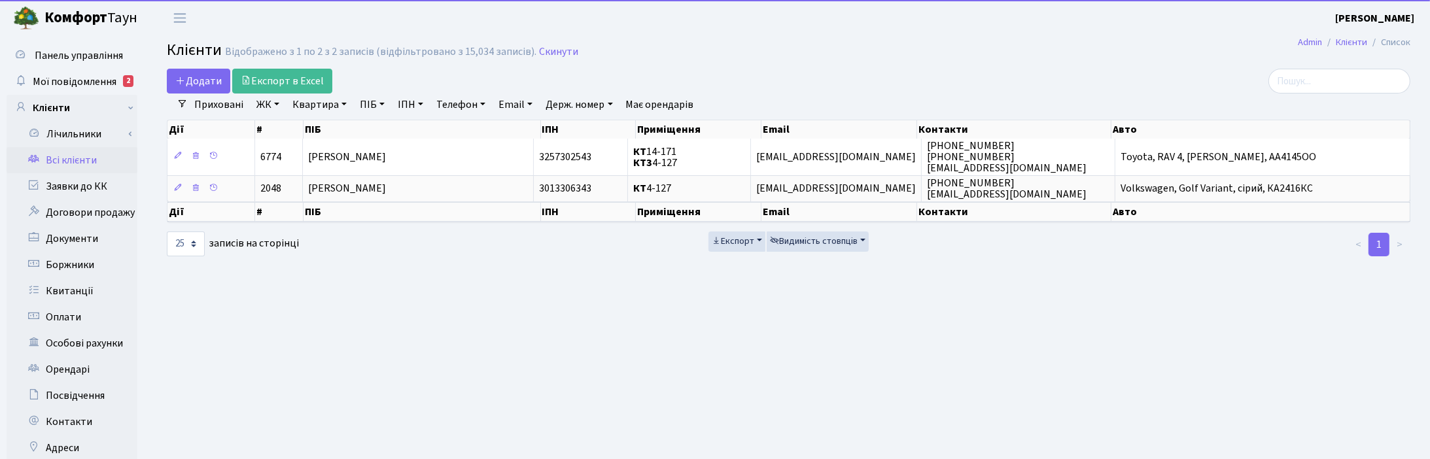
click at [380, 103] on link "ПІБ" at bounding box center [372, 105] width 35 height 22
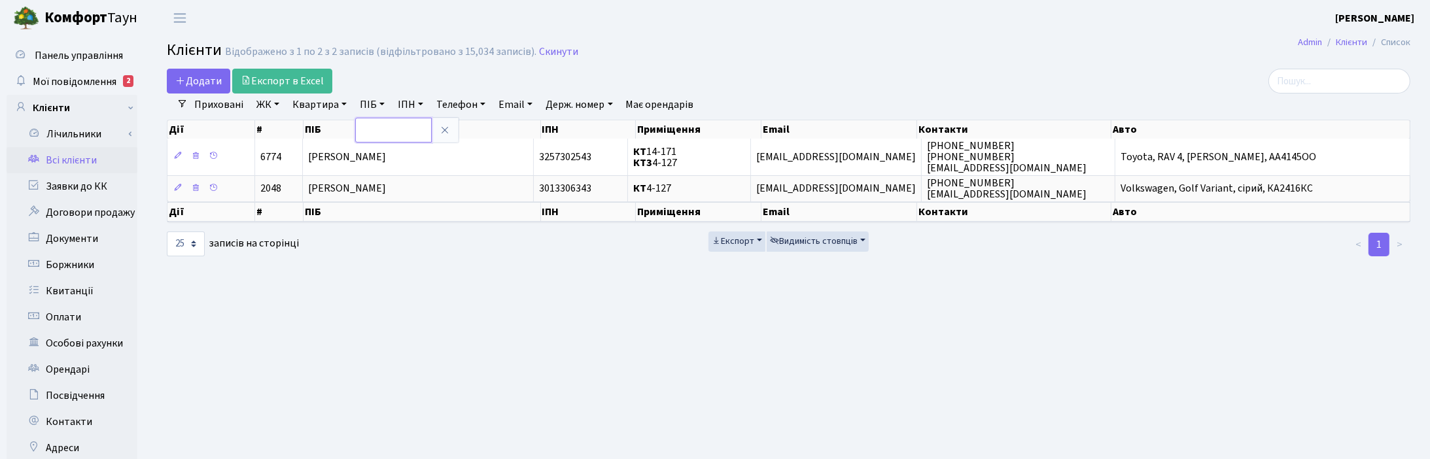
click at [368, 131] on input "text" at bounding box center [393, 130] width 77 height 25
type input "кісель"
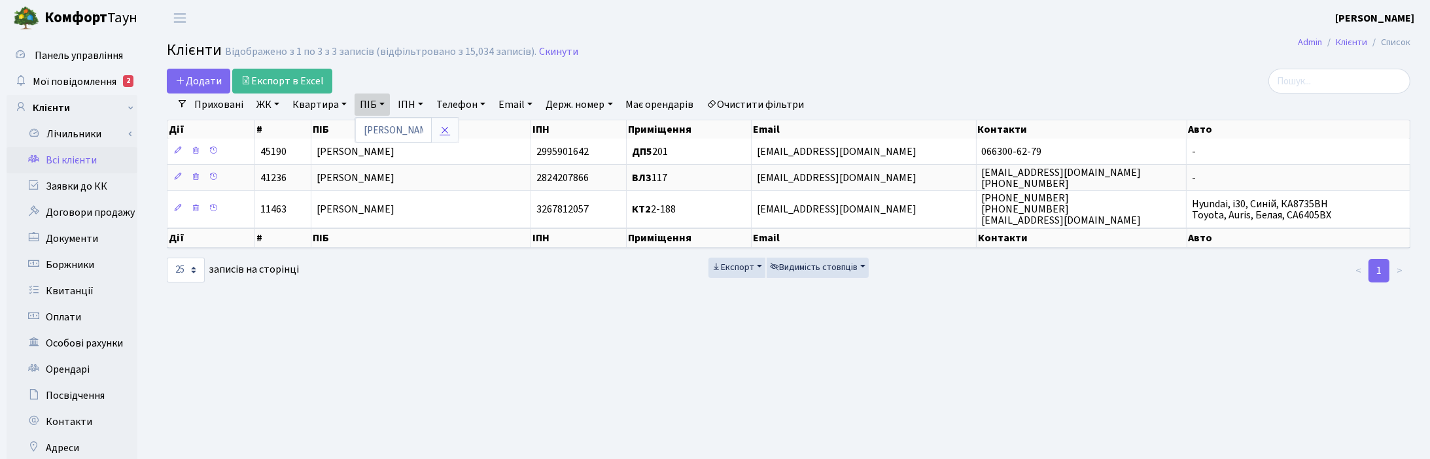
click at [433, 126] on link at bounding box center [444, 130] width 27 height 25
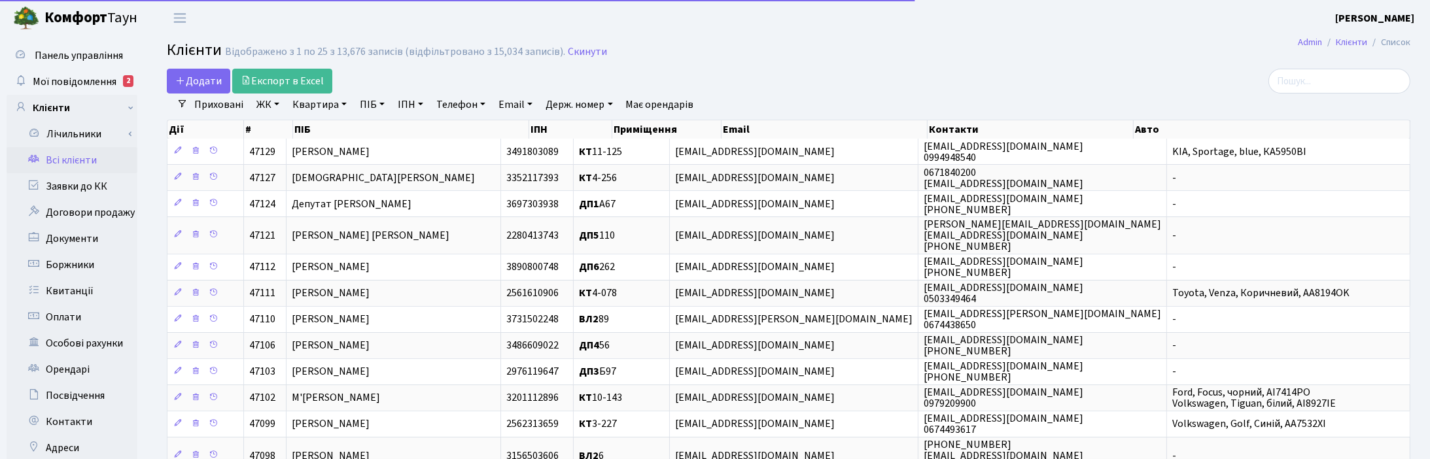
click at [283, 99] on link "ЖК" at bounding box center [267, 105] width 33 height 22
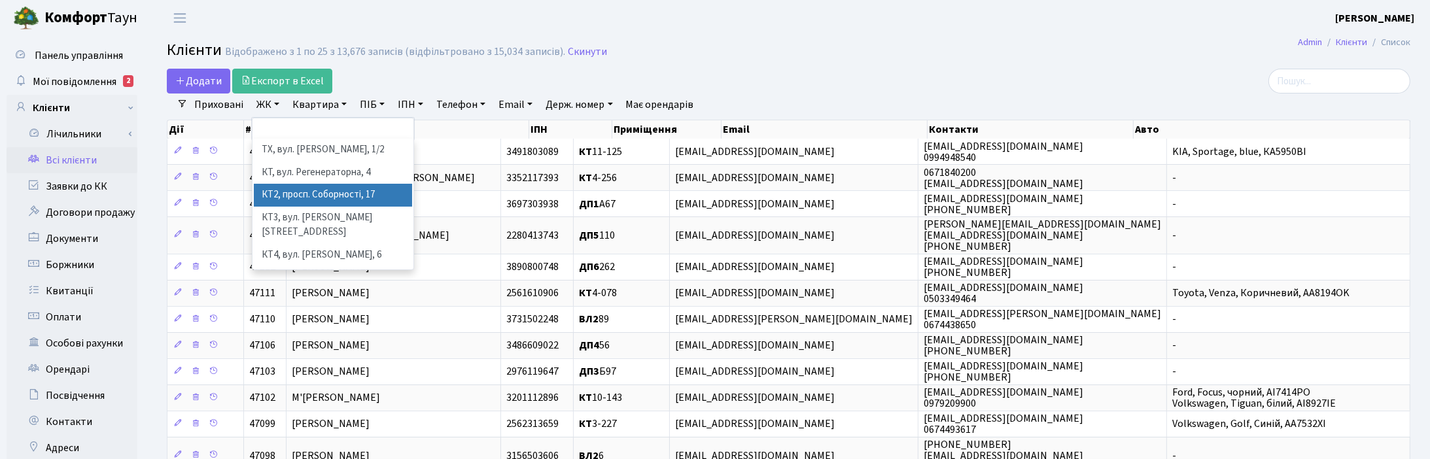
click at [295, 190] on li "КТ2, просп. Соборності, 17" at bounding box center [333, 195] width 158 height 23
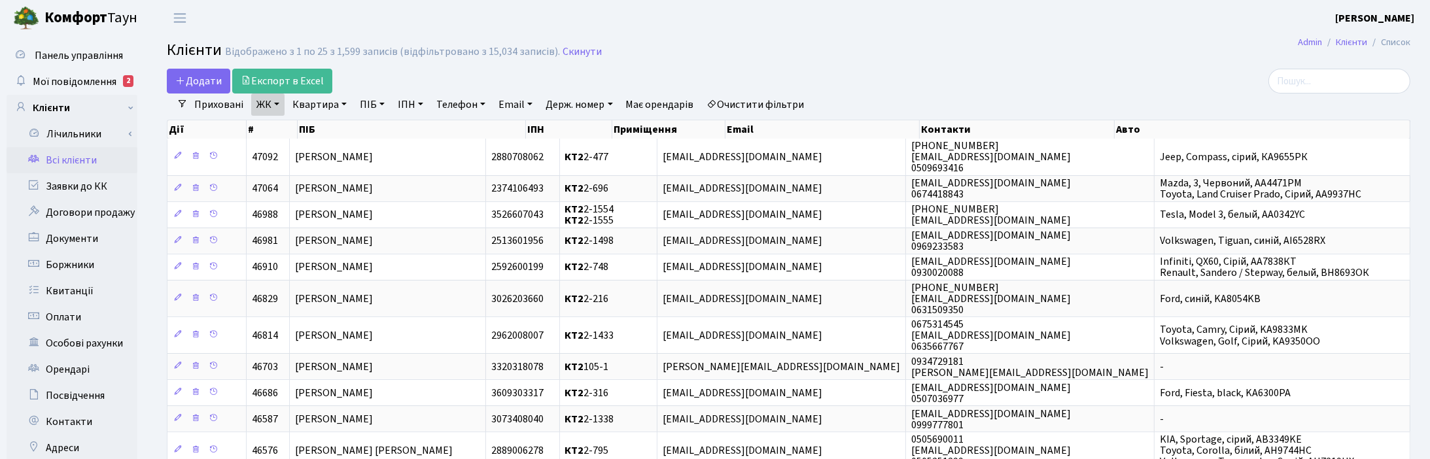
click at [709, 54] on h2 "Клієнти Відображено з 1 по 25 з 1,599 записів (відфільтровано з 15,034 записів)…" at bounding box center [789, 52] width 1244 height 22
click at [331, 103] on link "Квартира" at bounding box center [319, 105] width 65 height 22
click at [332, 128] on input "text" at bounding box center [326, 130] width 77 height 25
type input "2-772"
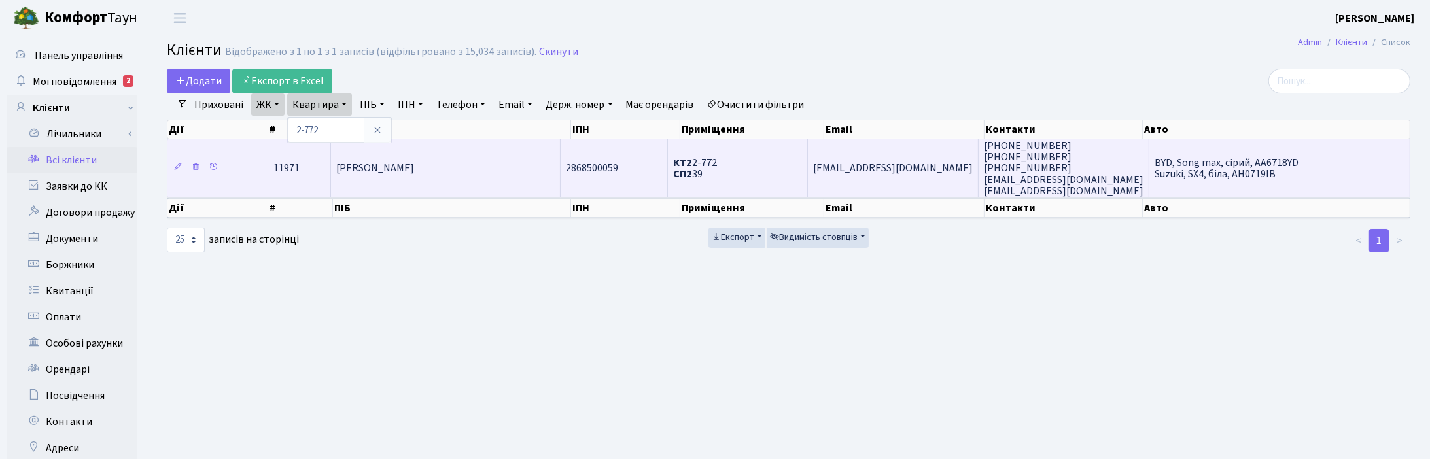
click at [414, 166] on span "[PERSON_NAME]" at bounding box center [375, 169] width 78 height 14
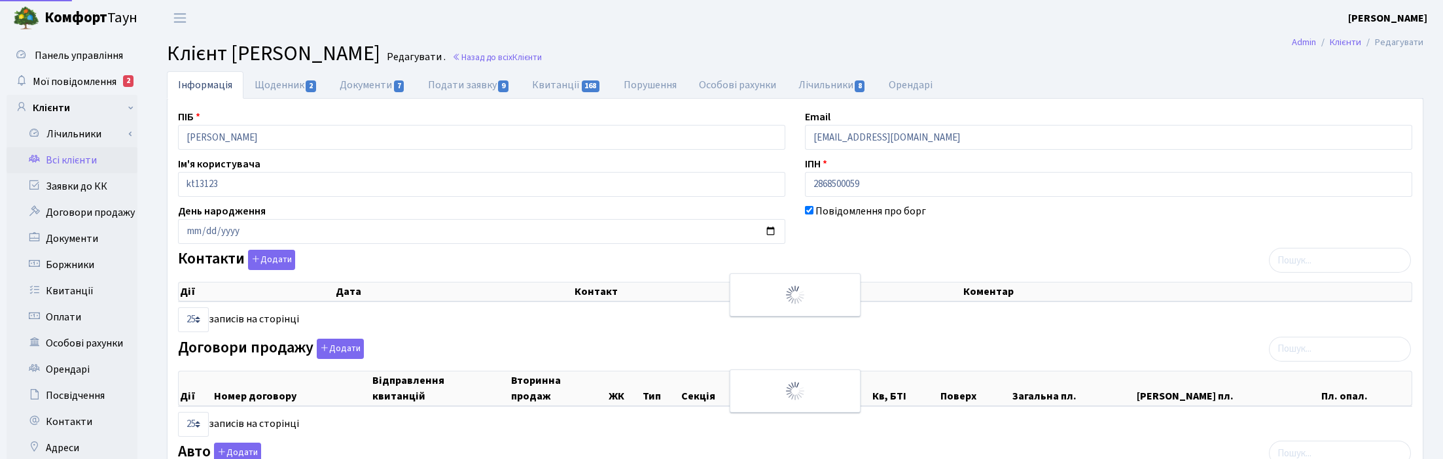
select select "25"
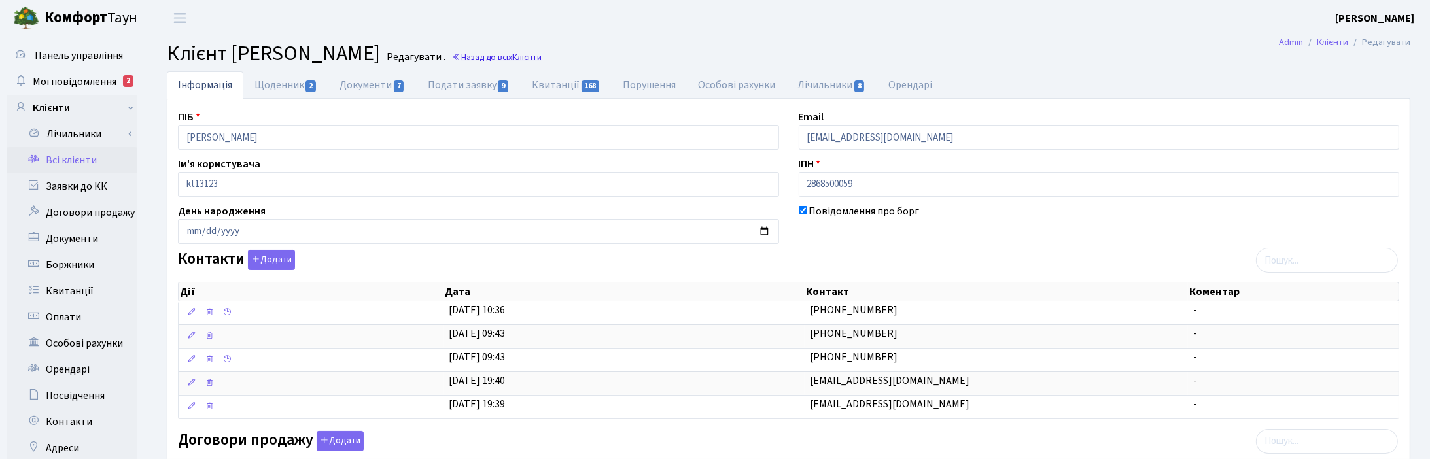
click at [542, 54] on link "Назад до всіх Клієнти" at bounding box center [497, 57] width 90 height 12
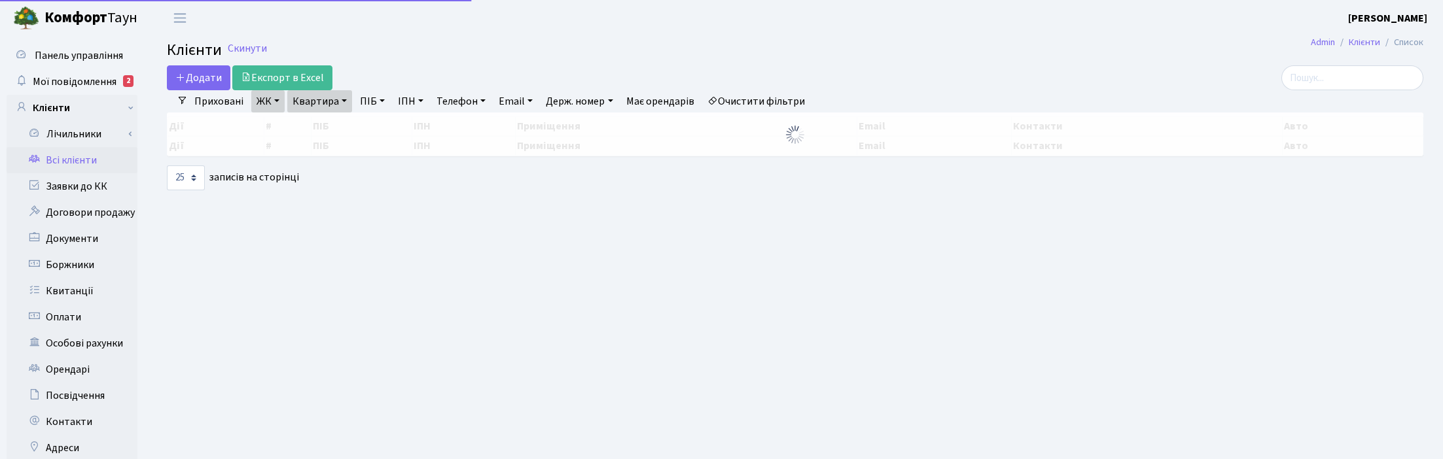
select select "25"
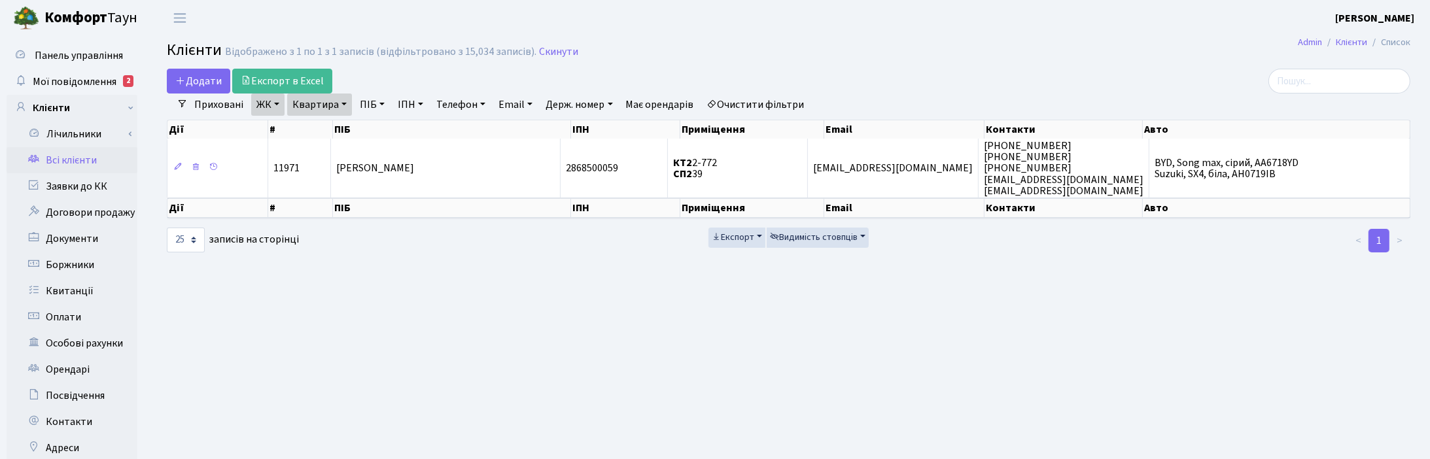
click at [345, 101] on link "Квартира" at bounding box center [319, 105] width 65 height 22
click at [383, 129] on link at bounding box center [377, 130] width 27 height 25
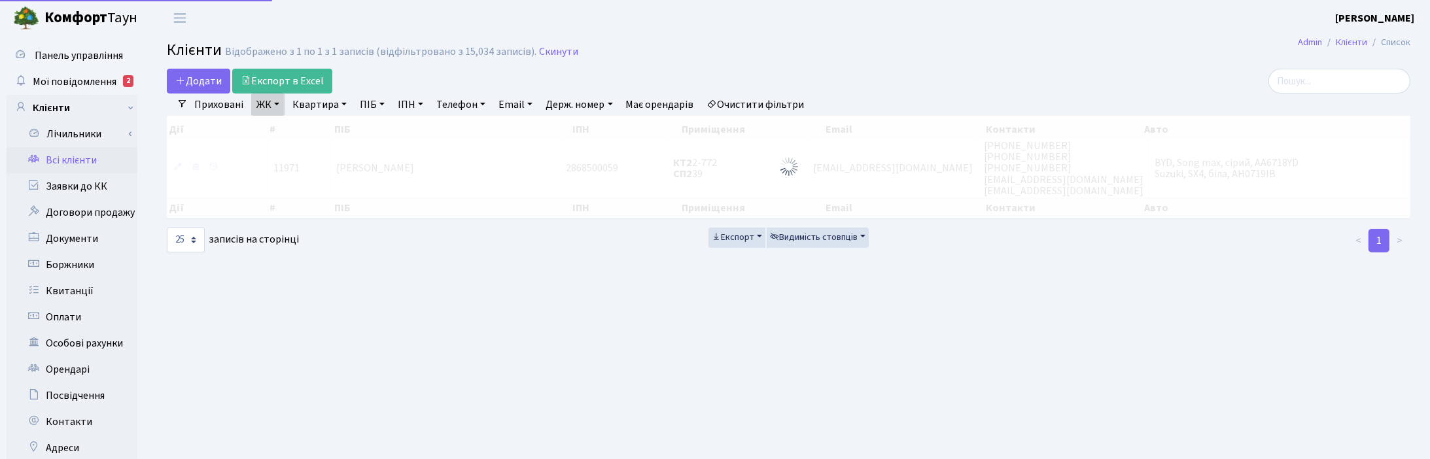
click at [378, 109] on link "ПІБ" at bounding box center [372, 105] width 35 height 22
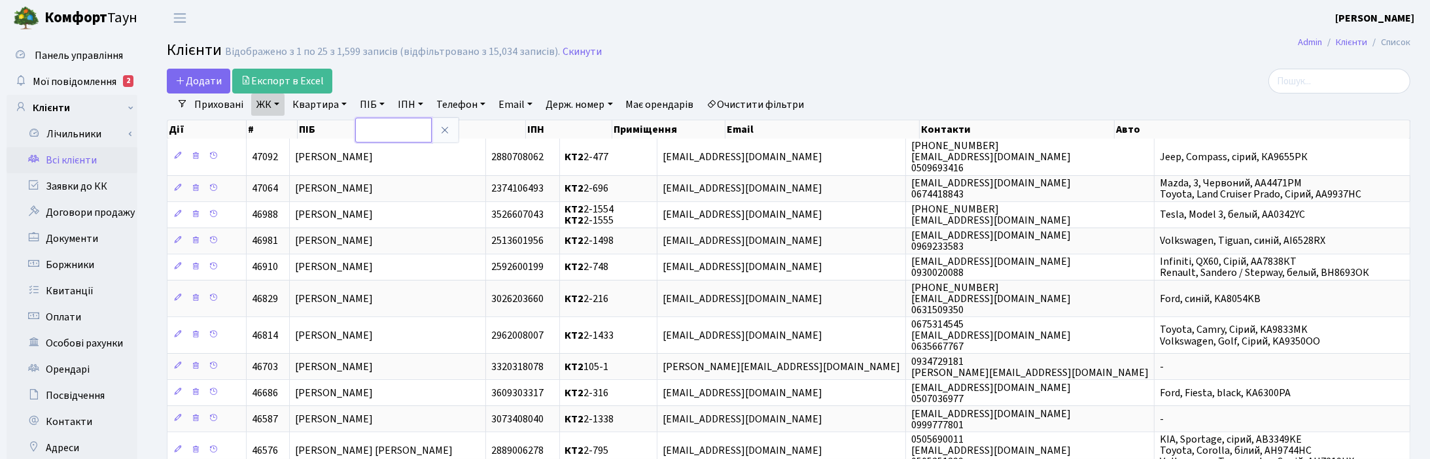
click at [366, 128] on input "text" at bounding box center [393, 130] width 77 height 25
type input "клепач"
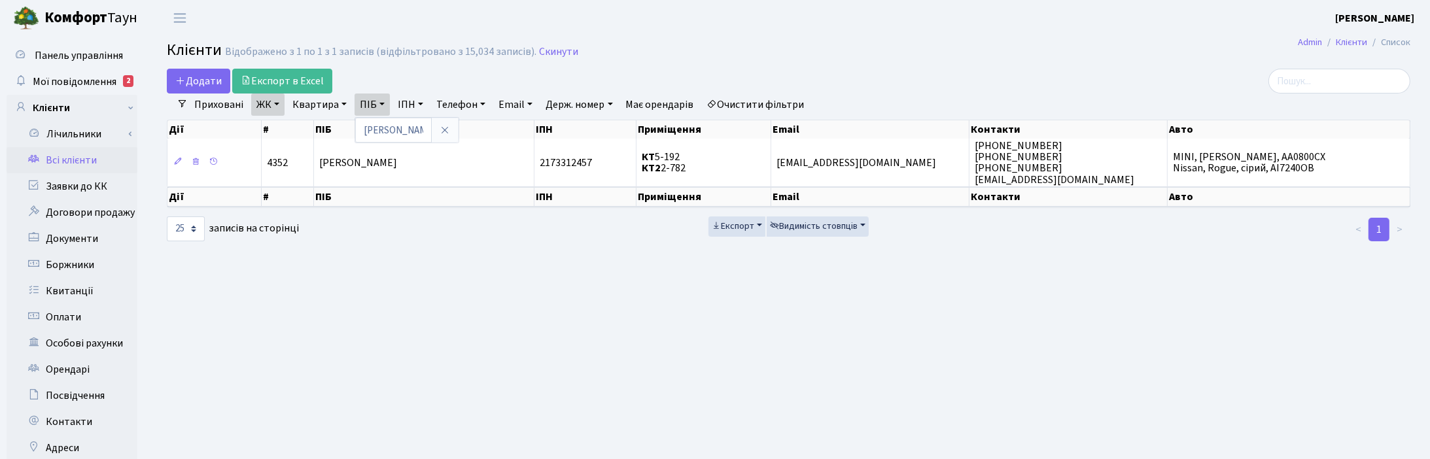
drag, startPoint x: 440, startPoint y: 132, endPoint x: 427, endPoint y: 129, distance: 14.1
click at [442, 132] on icon at bounding box center [445, 130] width 10 height 10
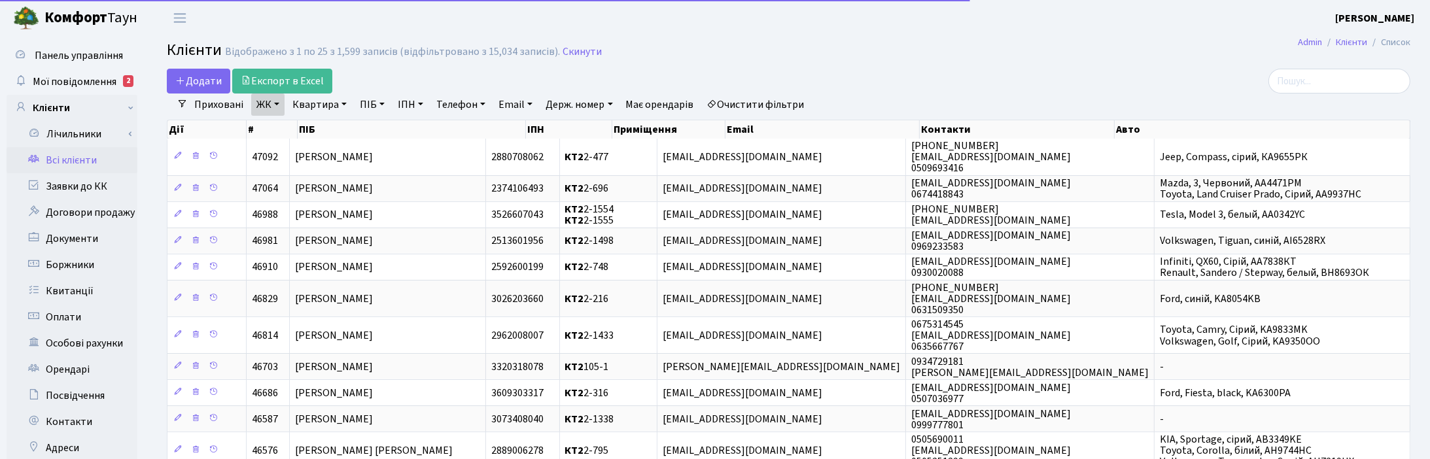
click at [335, 99] on link "Квартира" at bounding box center [319, 105] width 65 height 22
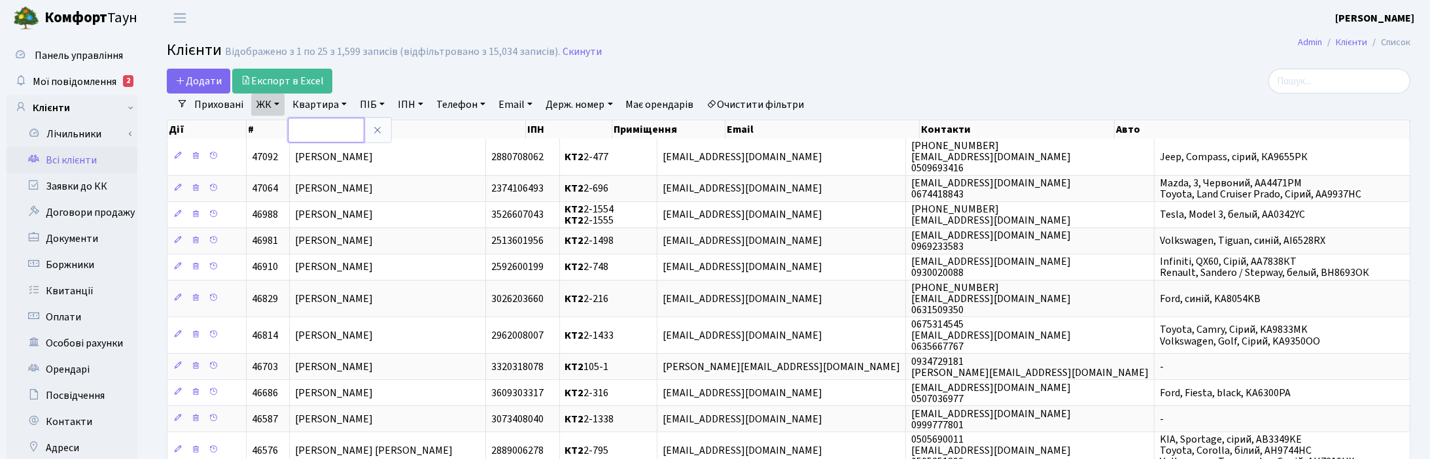
click at [332, 122] on input "text" at bounding box center [326, 130] width 77 height 25
type input "2-792"
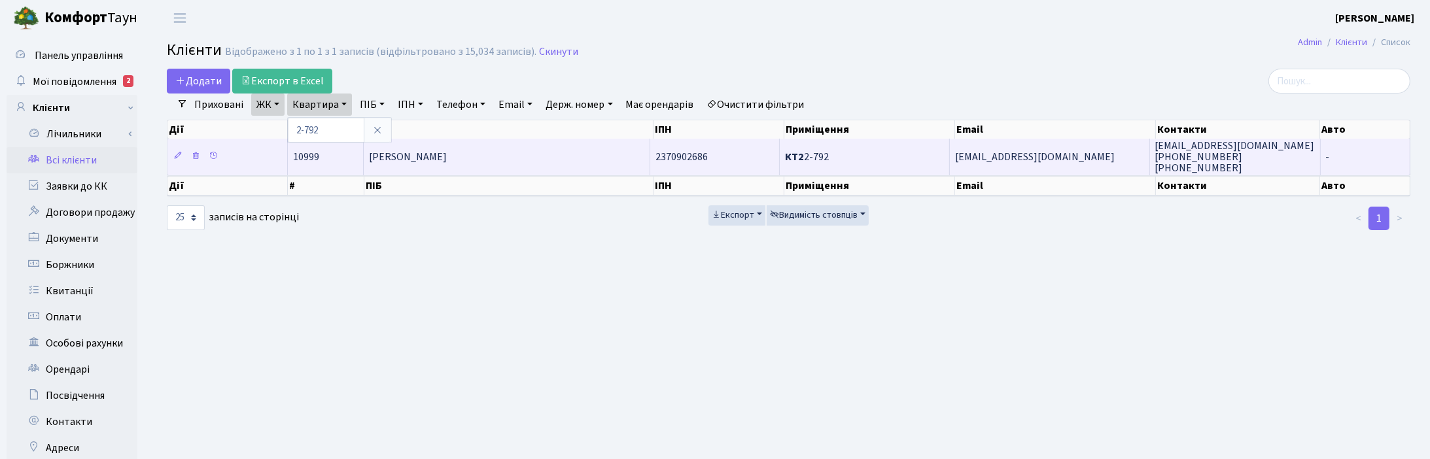
click at [431, 161] on span "Семенко Тетяна Анатоліївна" at bounding box center [408, 157] width 78 height 14
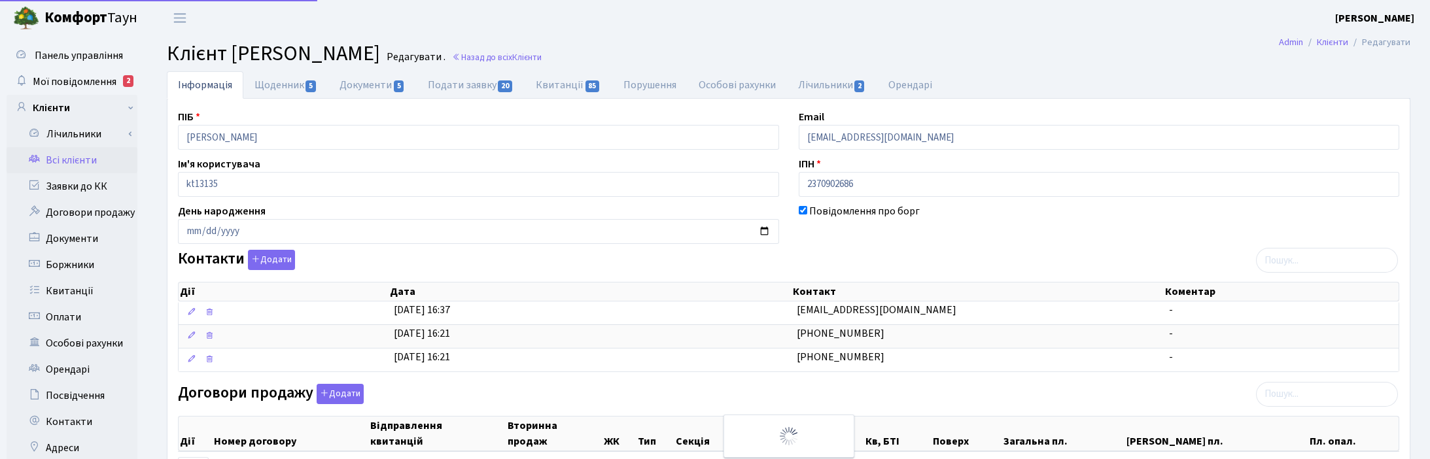
select select "25"
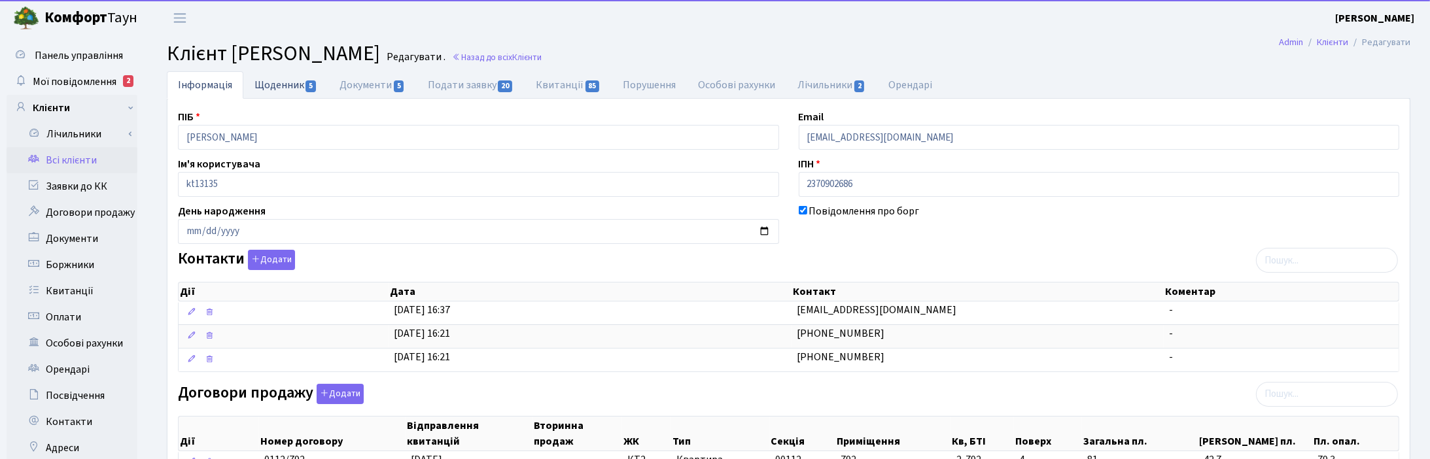
click at [274, 86] on link "Щоденник 5" at bounding box center [285, 84] width 85 height 27
select select "25"
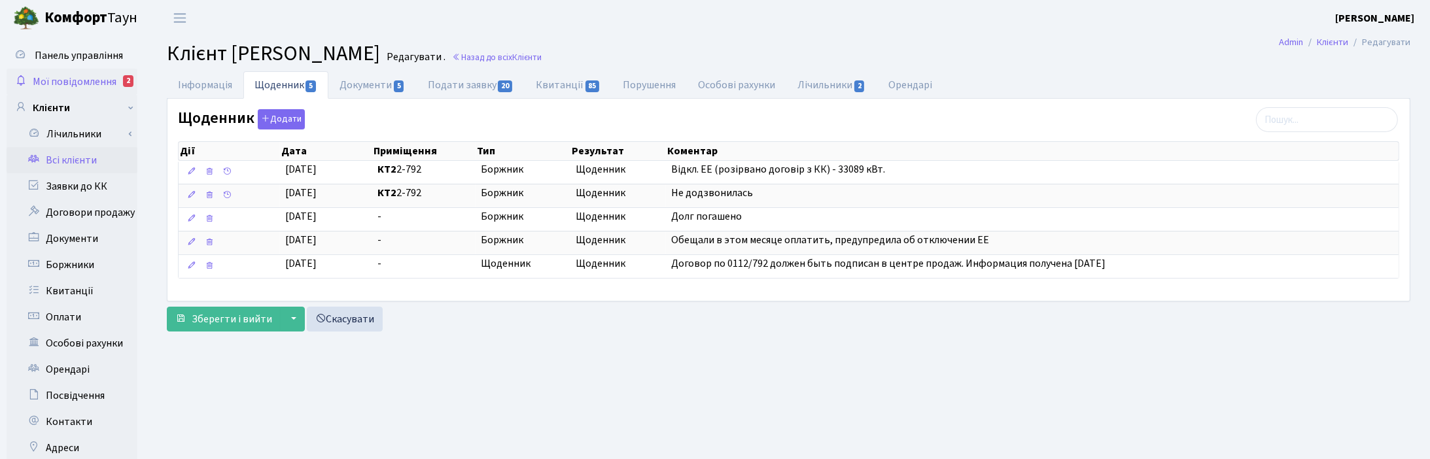
click at [80, 77] on span "Мої повідомлення" at bounding box center [75, 82] width 84 height 14
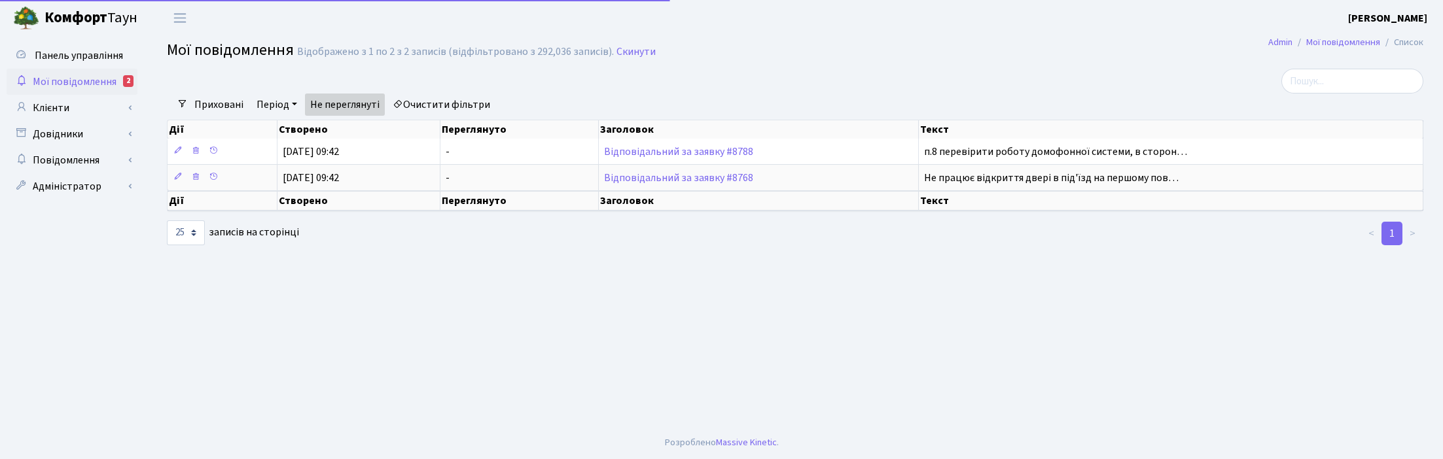
select select "25"
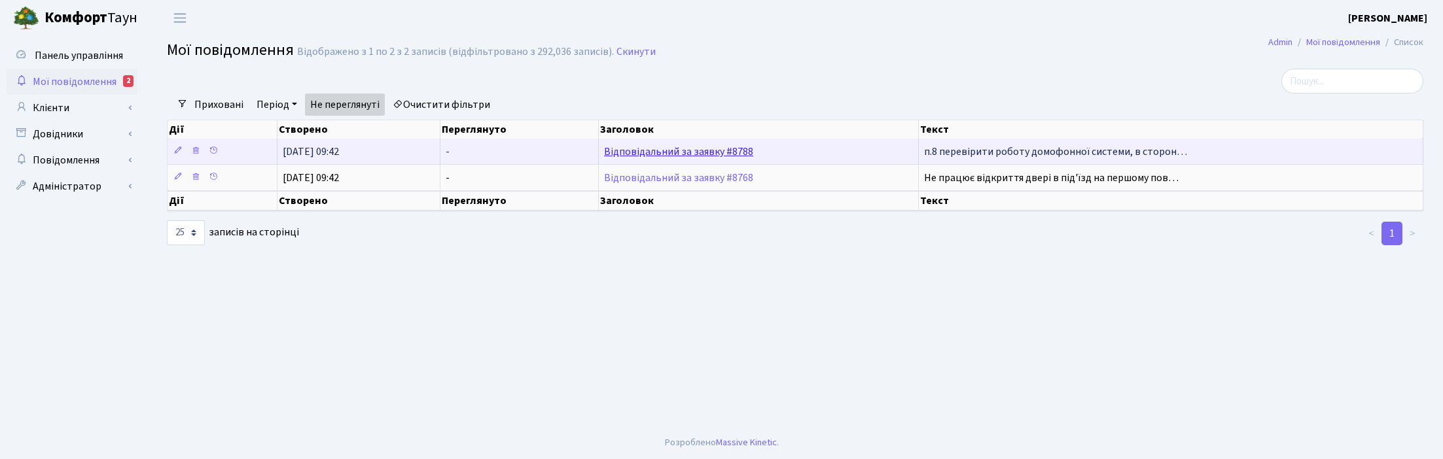
click at [675, 156] on link "Відповідальний за заявку #8788" at bounding box center [678, 152] width 149 height 14
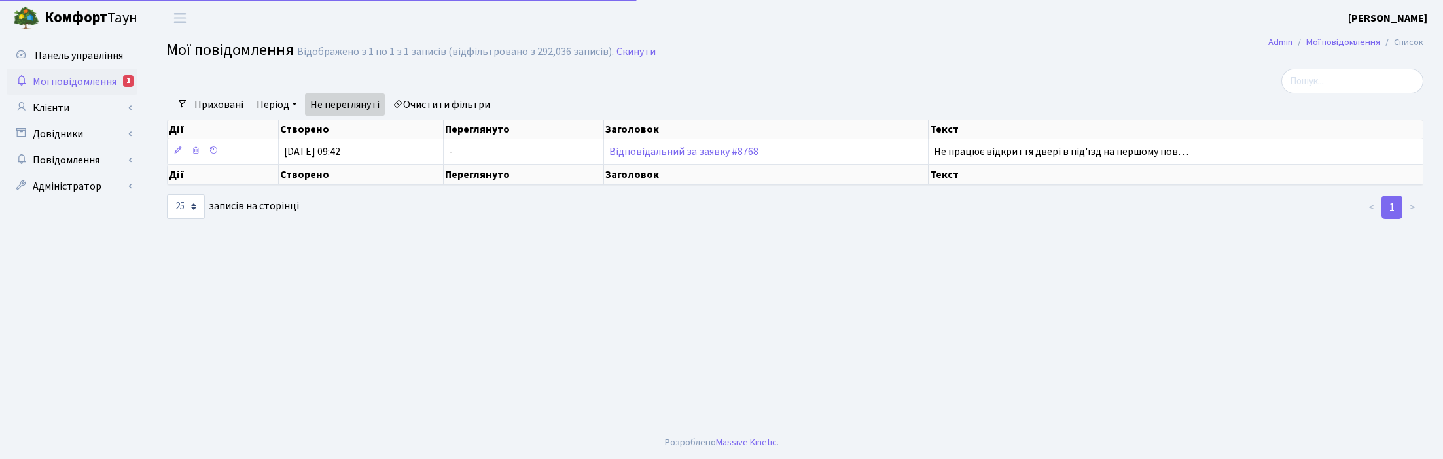
select select "25"
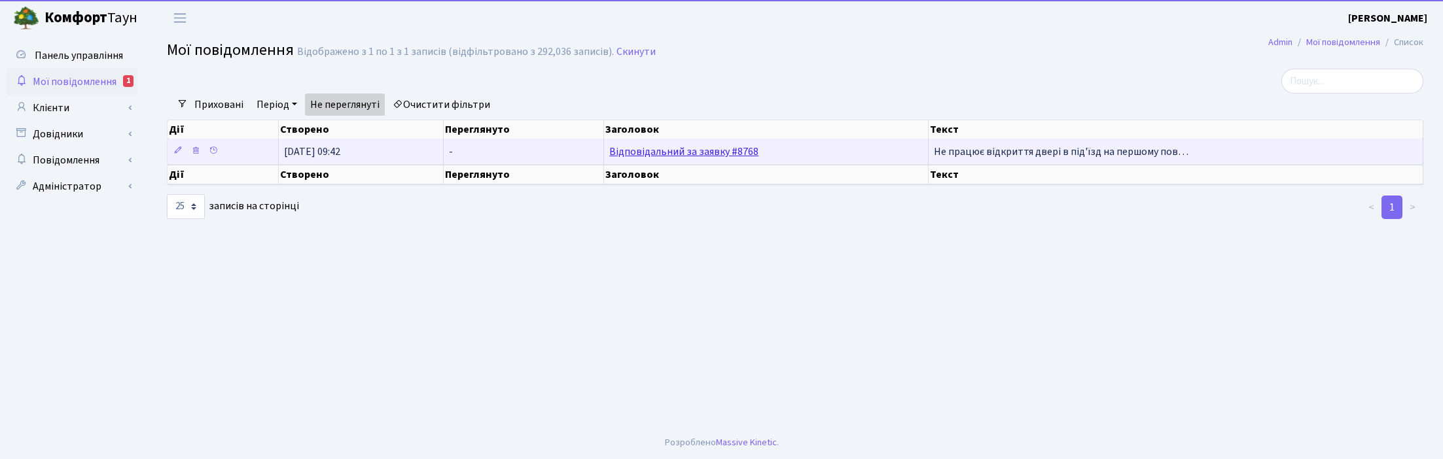
click at [707, 152] on link "Відповідальний за заявку #8768" at bounding box center [683, 152] width 149 height 14
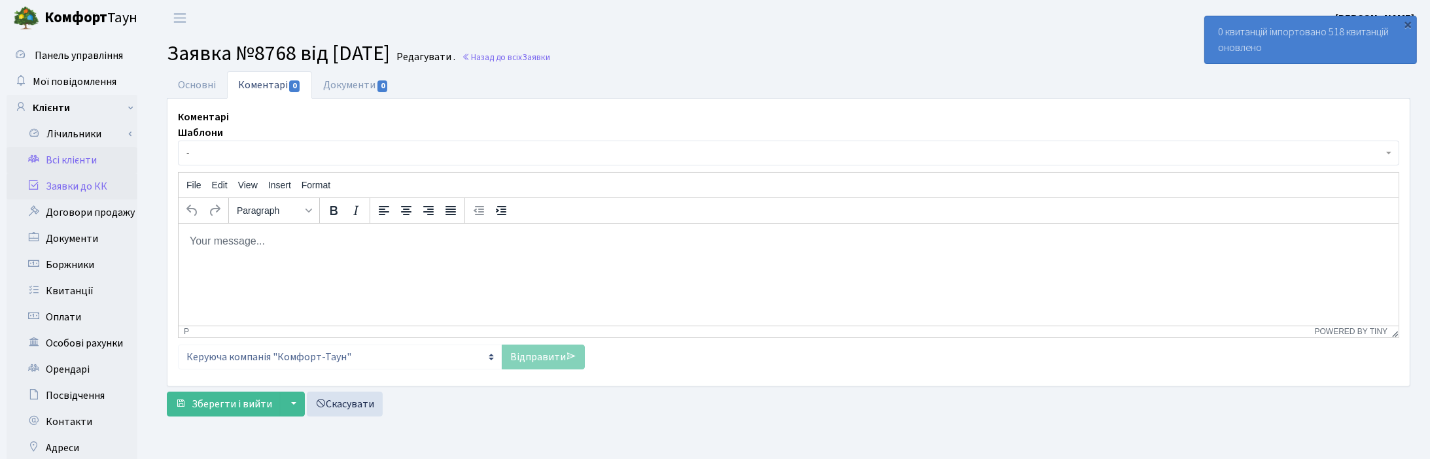
click at [80, 157] on link "Всі клієнти" at bounding box center [72, 160] width 131 height 26
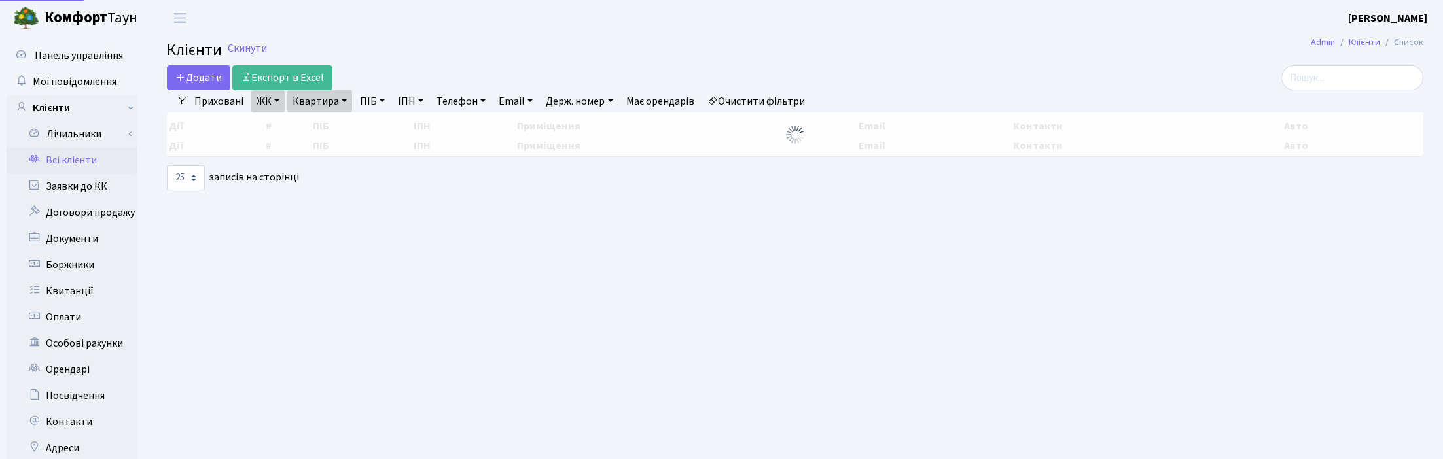
select select "25"
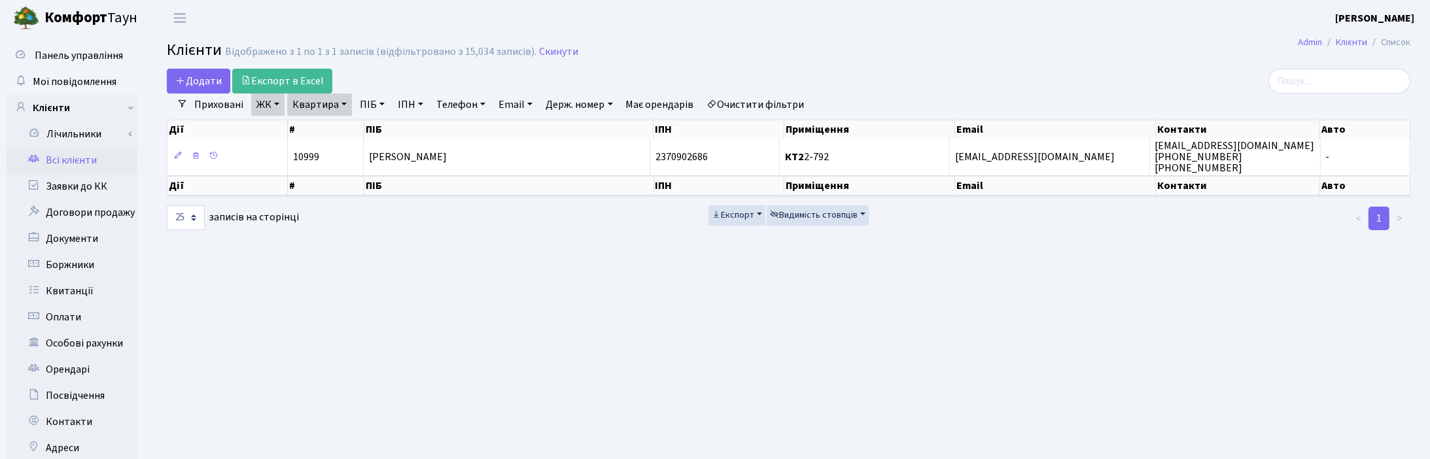
drag, startPoint x: 560, startPoint y: 54, endPoint x: 554, endPoint y: 60, distance: 8.4
click at [560, 54] on link "Скинути" at bounding box center [558, 52] width 39 height 12
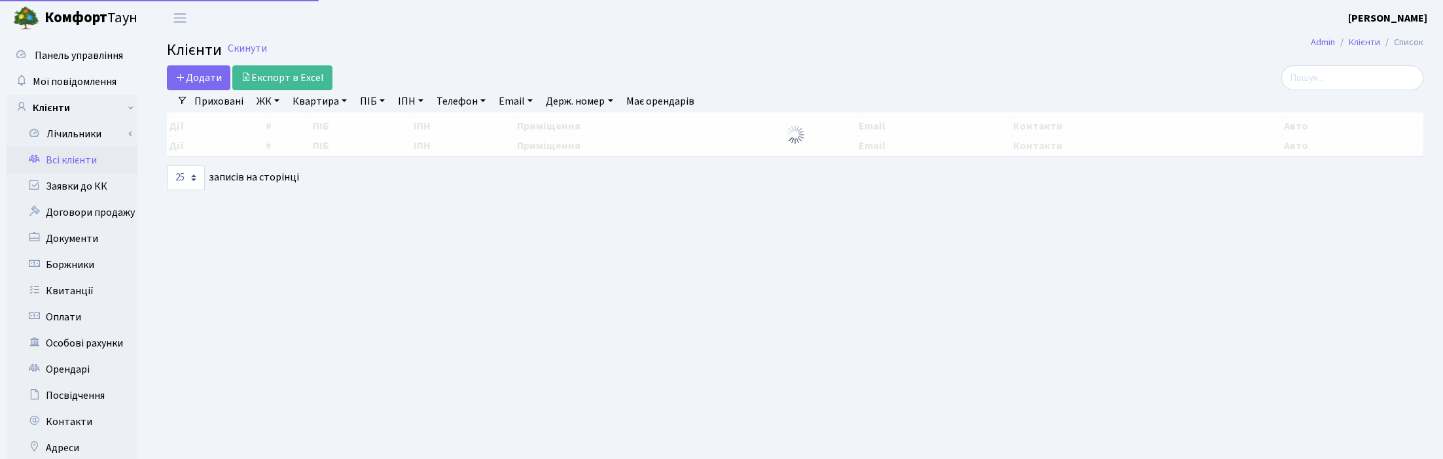
select select "25"
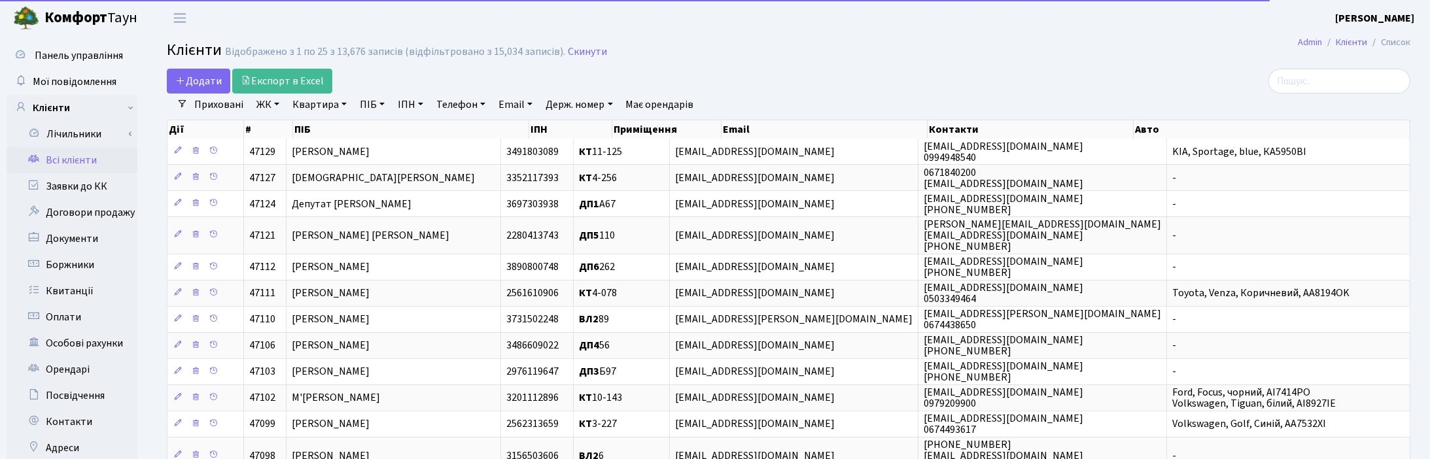
click at [339, 105] on link "Квартира" at bounding box center [319, 105] width 65 height 22
click at [332, 125] on input "text" at bounding box center [326, 130] width 77 height 25
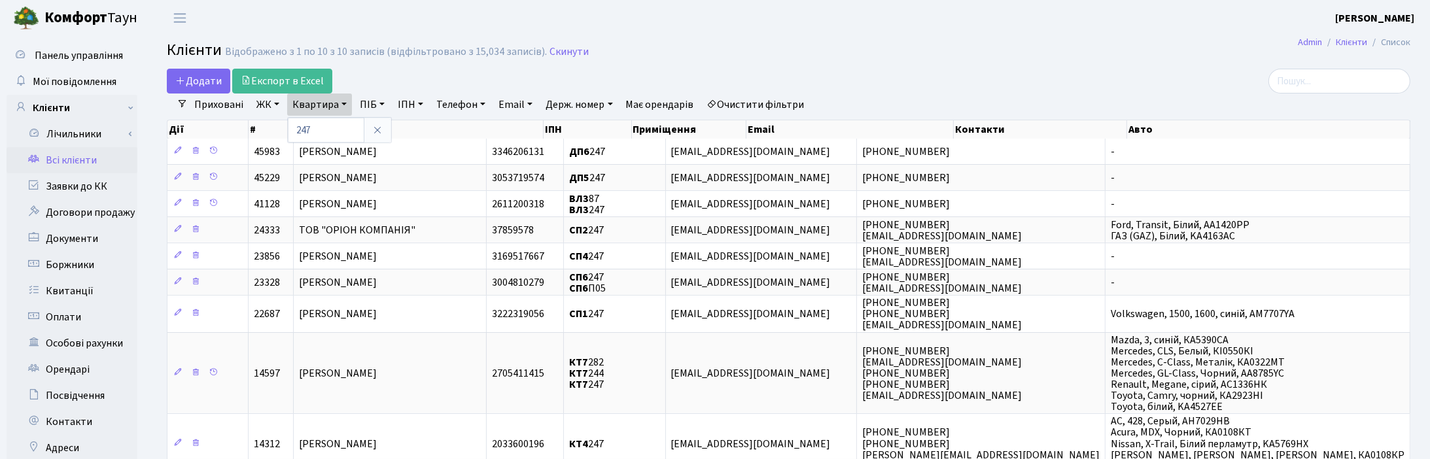
click at [279, 103] on link "ЖК" at bounding box center [267, 105] width 33 height 22
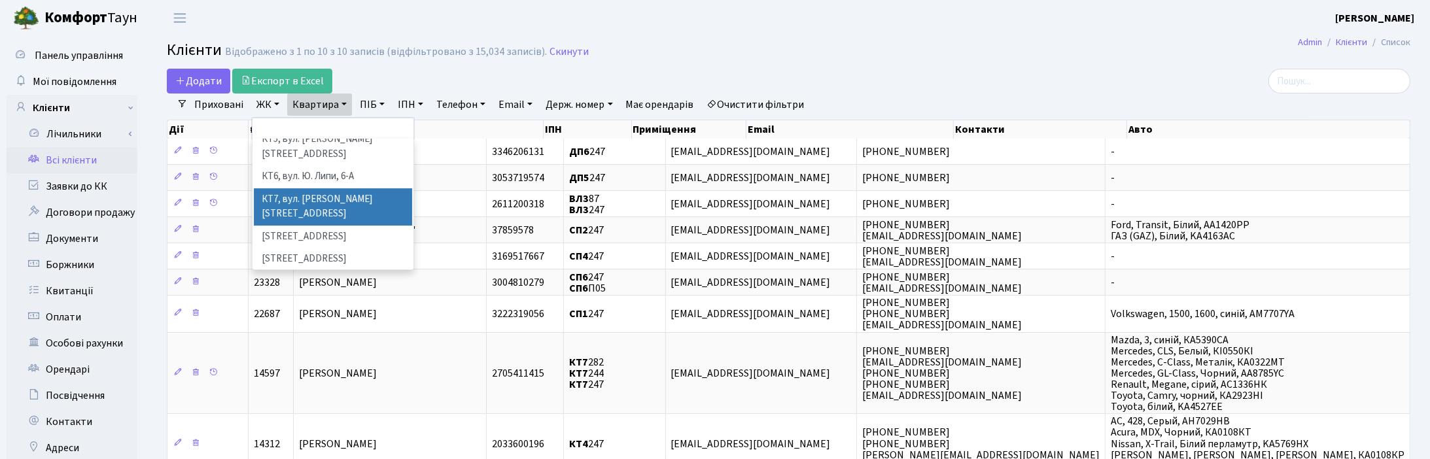
scroll to position [164, 0]
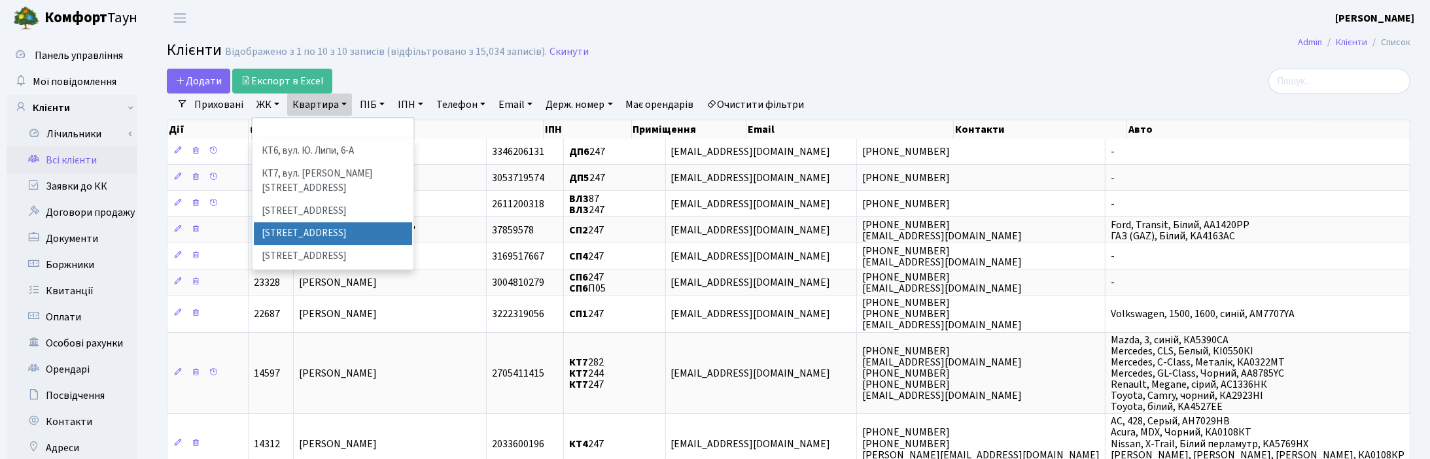
click at [281, 222] on li "[STREET_ADDRESS]" at bounding box center [333, 233] width 158 height 23
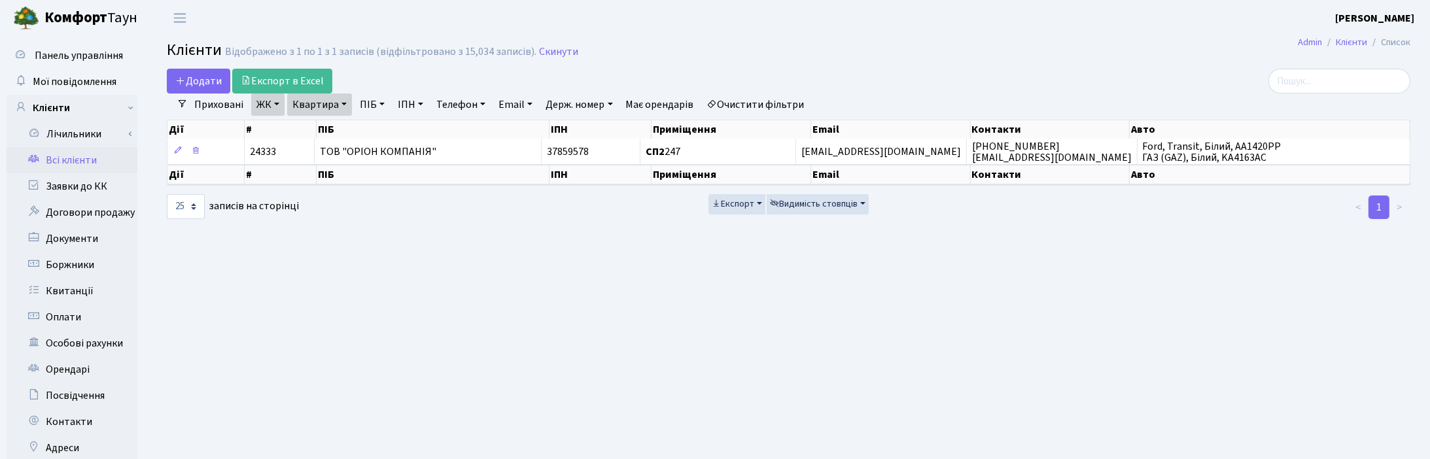
click at [327, 106] on link "Квартира" at bounding box center [319, 105] width 65 height 22
click at [328, 129] on input "247" at bounding box center [326, 130] width 77 height 25
type input "248"
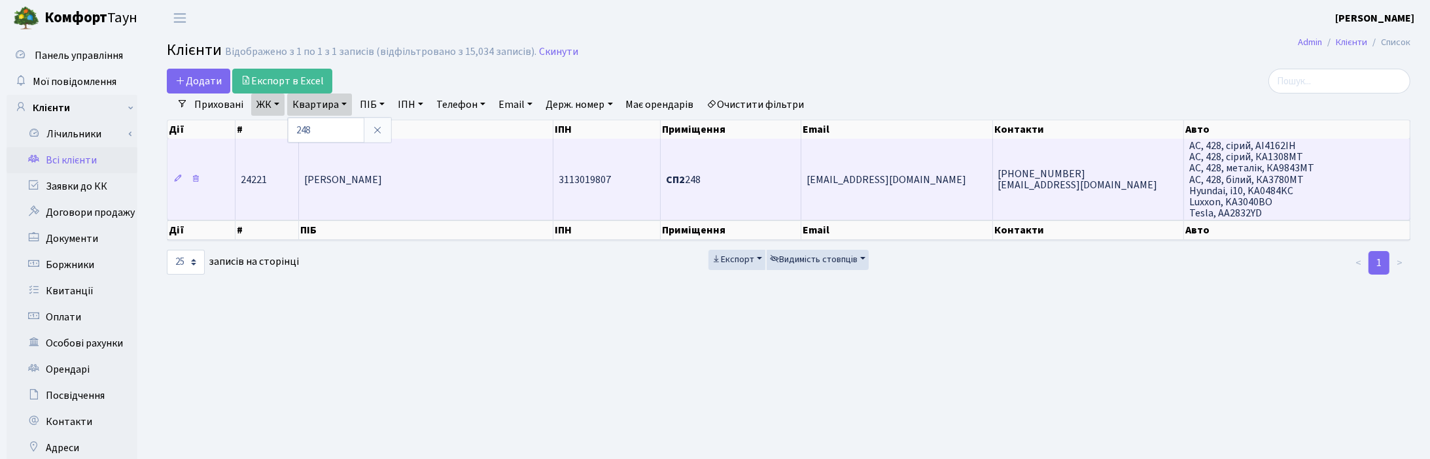
click at [382, 184] on span "[PERSON_NAME]" at bounding box center [343, 180] width 78 height 14
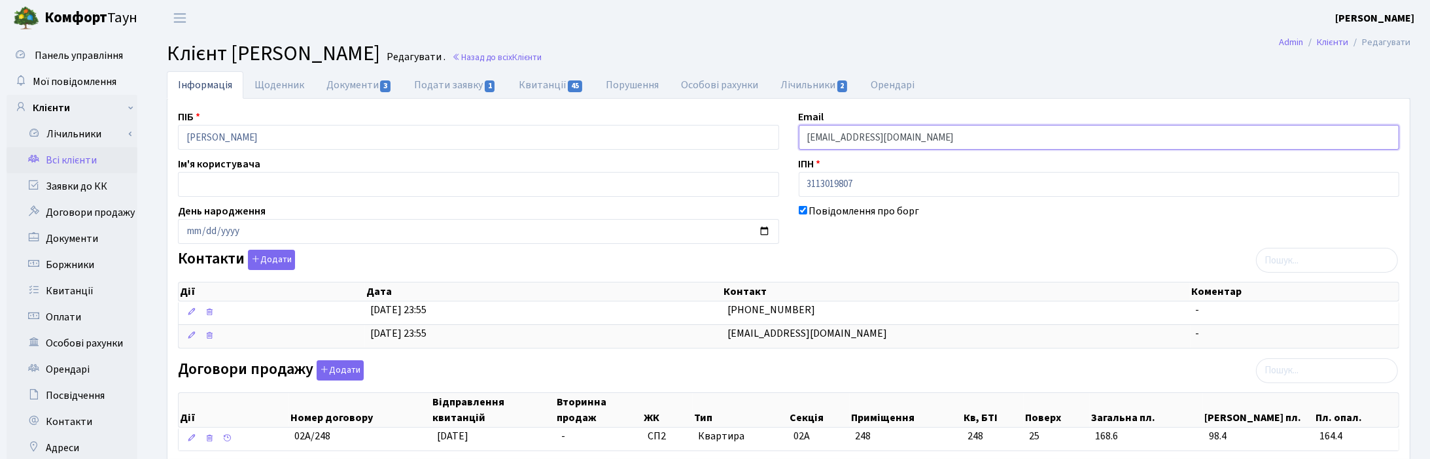
drag, startPoint x: 938, startPoint y: 132, endPoint x: 770, endPoint y: 134, distance: 168.2
click at [1313, 73] on ul "Інформація Щоденник Документи 3 Подати заявку 1 Квитанції 45 Порушення Особові …" at bounding box center [789, 84] width 1244 height 27
